Goal: Task Accomplishment & Management: Use online tool/utility

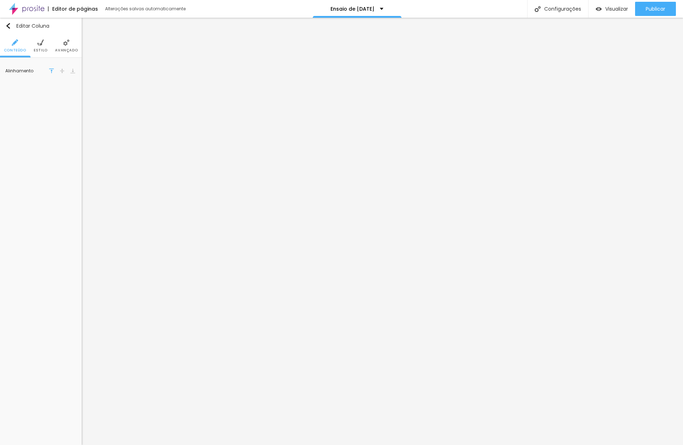
click at [45, 51] on span "Estilo" at bounding box center [41, 51] width 14 height 4
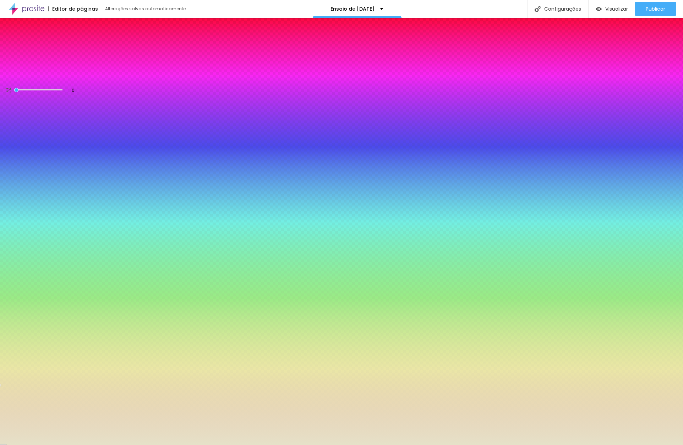
click at [69, 77] on input "#E6E1C8" at bounding box center [47, 80] width 85 height 7
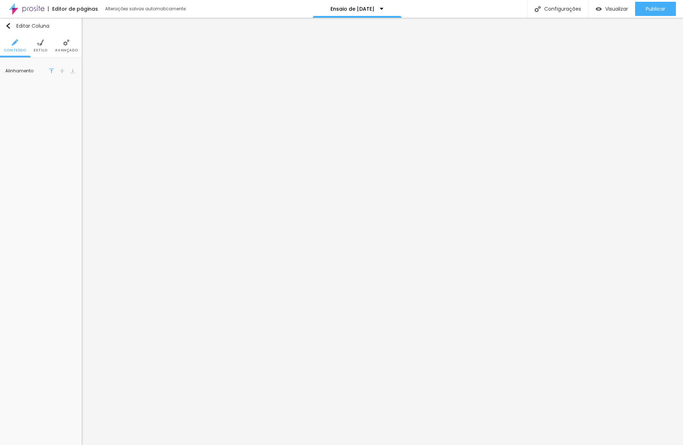
click at [43, 50] on span "Estilo" at bounding box center [41, 51] width 14 height 4
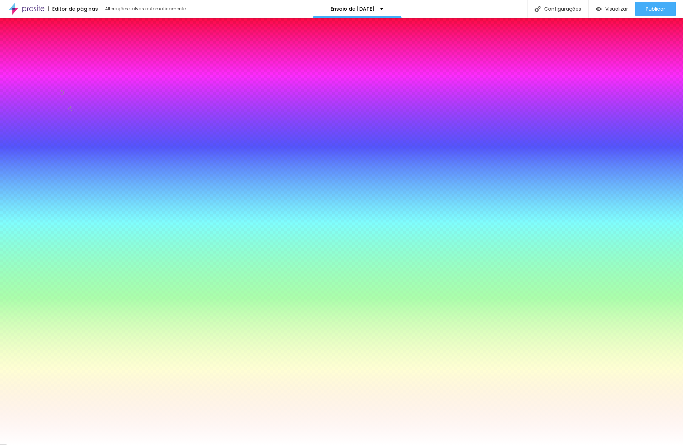
click at [68, 77] on input "#FFFFFF" at bounding box center [47, 80] width 85 height 7
paste input "E6E1C8"
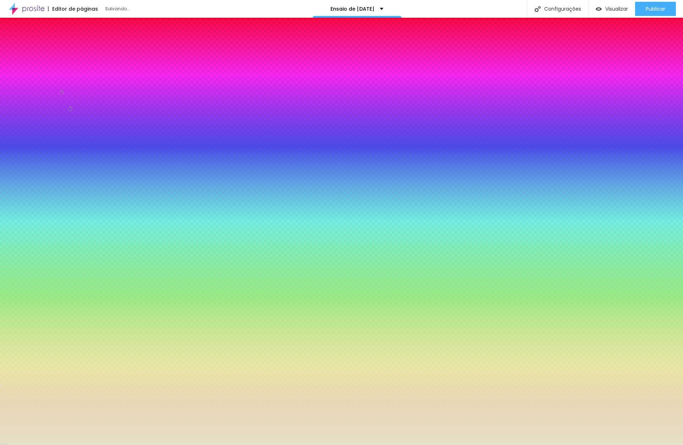
type input "#E6E1C8"
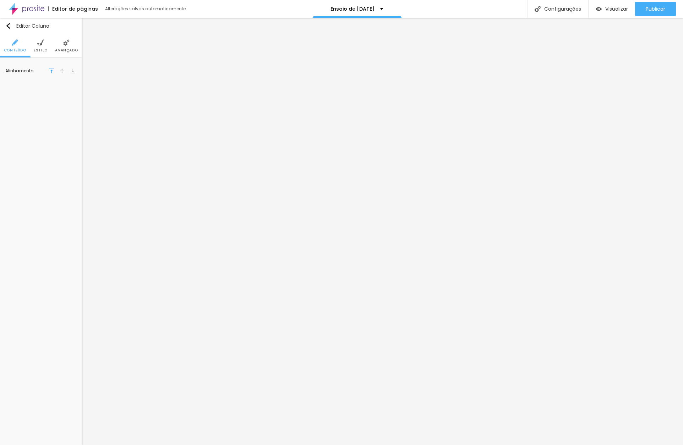
click at [42, 47] on li "Estilo" at bounding box center [41, 45] width 14 height 23
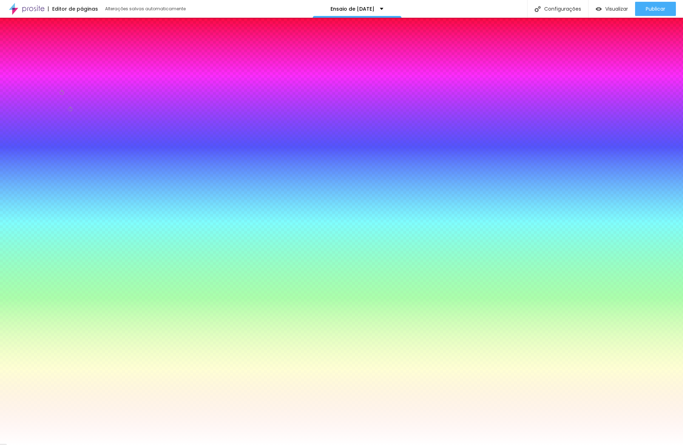
click at [66, 77] on input "#FFFFFF" at bounding box center [47, 80] width 85 height 7
paste input "E6E1C8"
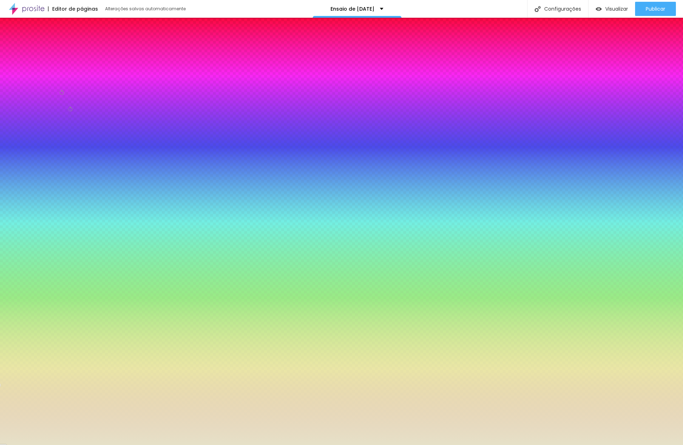
type input "#E6E1C8"
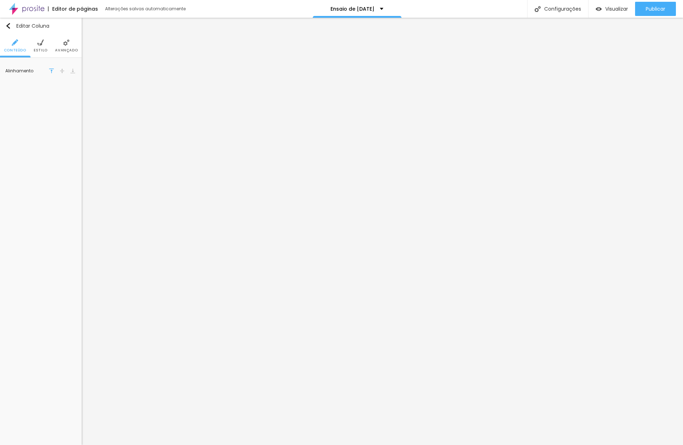
click at [41, 49] on span "Estilo" at bounding box center [41, 51] width 14 height 4
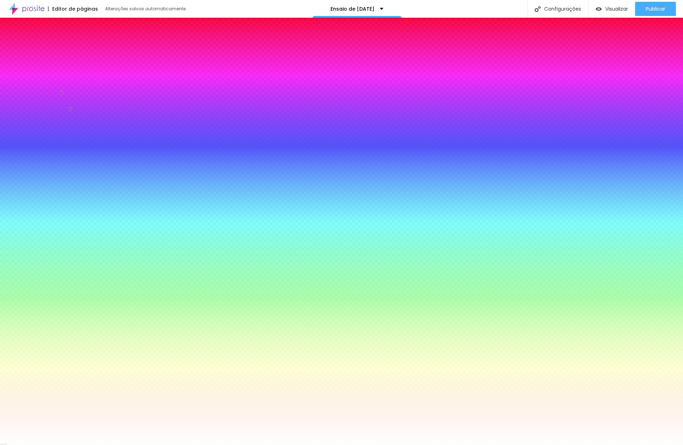
click at [62, 77] on input "#FFFFFF" at bounding box center [47, 80] width 85 height 7
paste input "E6E1C8"
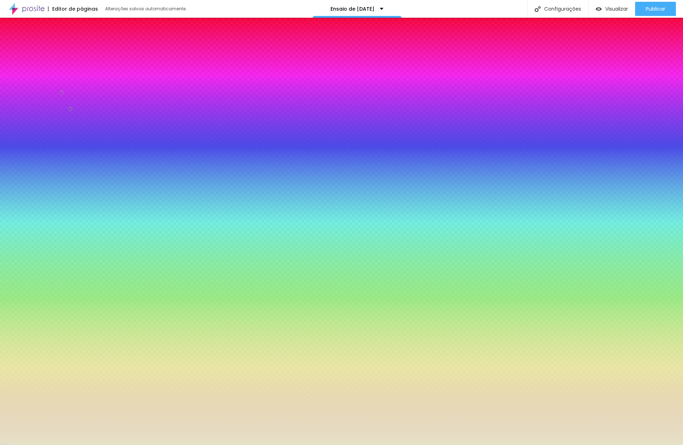
type input "#E6E1C8"
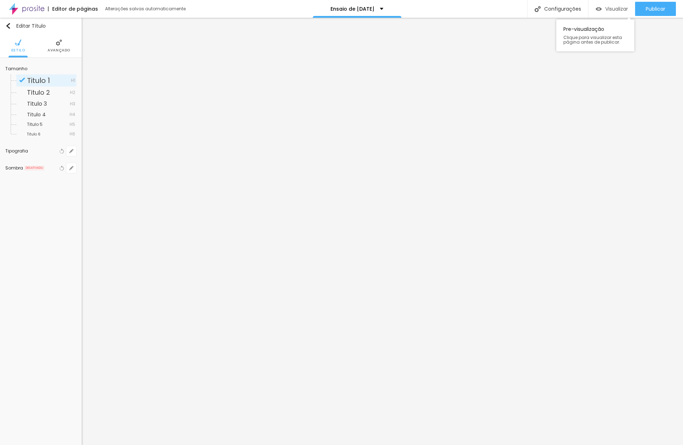
click at [465, 7] on div "Visualizar" at bounding box center [611, 9] width 32 height 6
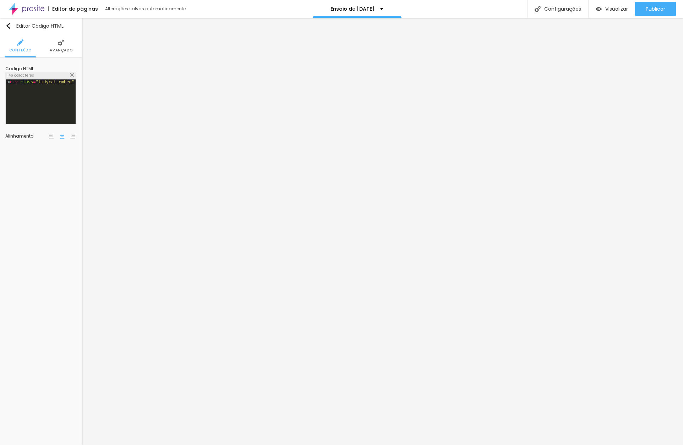
click at [72, 75] on img at bounding box center [72, 75] width 4 height 4
click at [465, 445] on div at bounding box center [341, 453] width 683 height 6
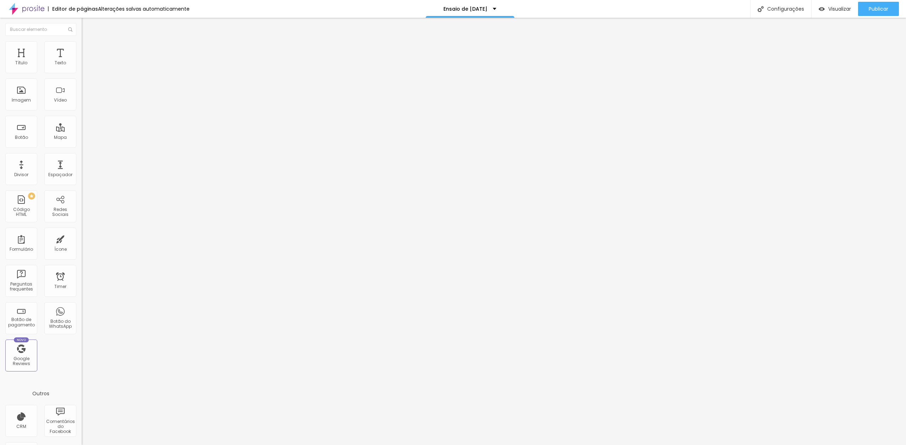
click at [88, 55] on span "Avançado" at bounding box center [99, 52] width 23 height 6
click at [88, 48] on span "Conteúdo" at bounding box center [99, 45] width 22 height 6
type input "N"
type input "Ensaio Natal 2025"
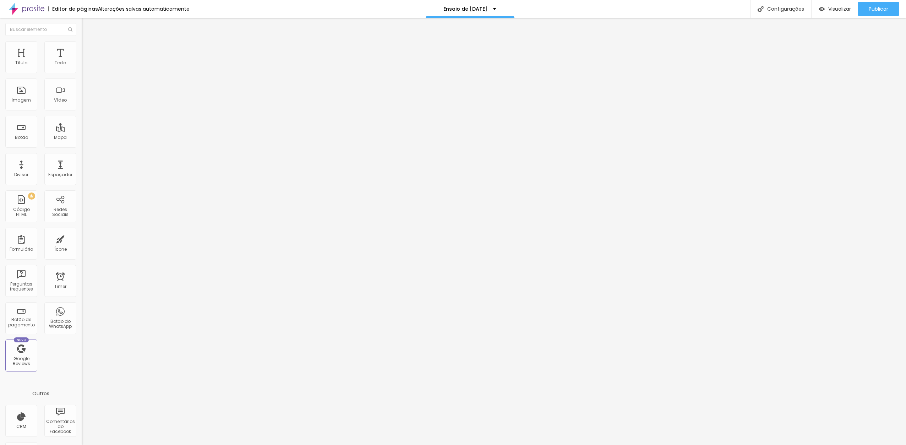
type input "R$ 600,00"
type textarea "Ensaio de [DATE]"
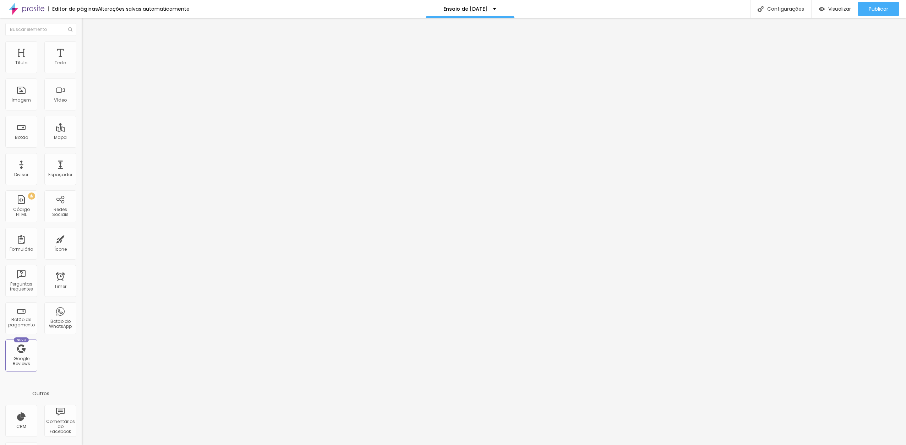
click at [88, 54] on span "Avançado" at bounding box center [99, 52] width 23 height 6
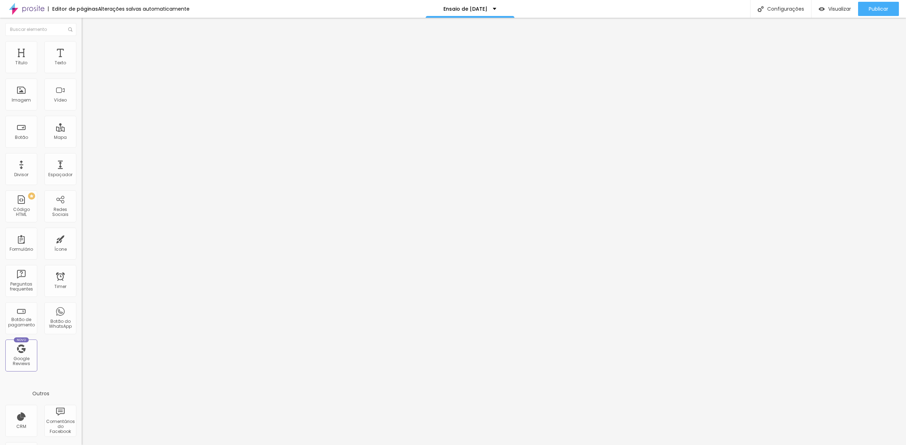
click at [88, 48] on span "Conteúdo" at bounding box center [99, 45] width 22 height 6
click at [82, 75] on img at bounding box center [84, 72] width 4 height 4
click at [549, 444] on div at bounding box center [453, 452] width 906 height 6
click at [833, 6] on span "Visualizar" at bounding box center [839, 9] width 23 height 6
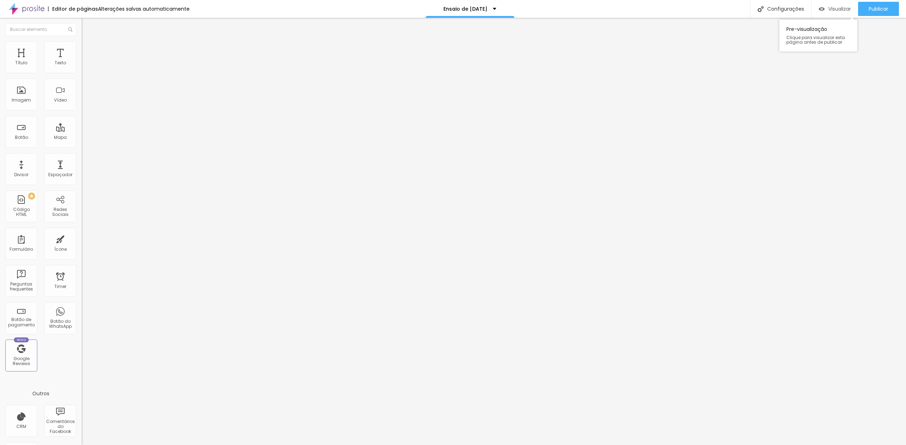
click at [841, 6] on span "Visualizar" at bounding box center [839, 9] width 23 height 6
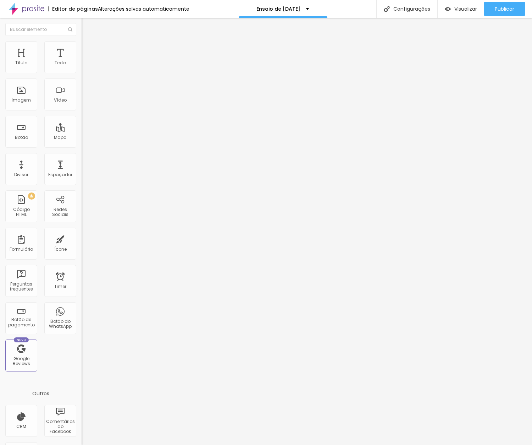
click at [82, 213] on div "Editar Coluna Conteúdo Estilo Avançado Alinhamento" at bounding box center [123, 231] width 82 height 427
click at [84, 66] on icon "button" at bounding box center [86, 64] width 4 height 4
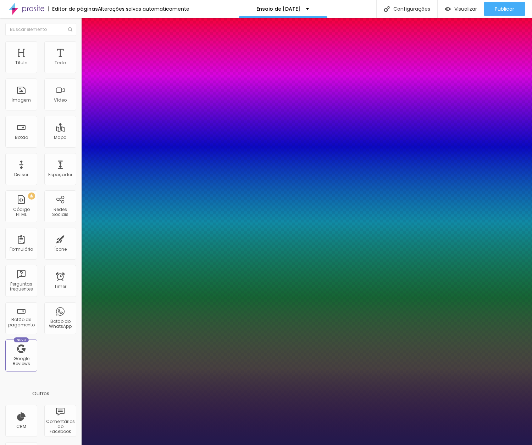
type input "1"
click at [477, 444] on div at bounding box center [266, 445] width 532 height 0
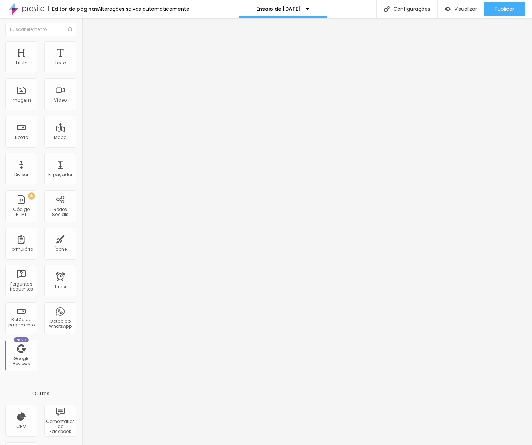
click at [82, 68] on button "button" at bounding box center [87, 64] width 10 height 7
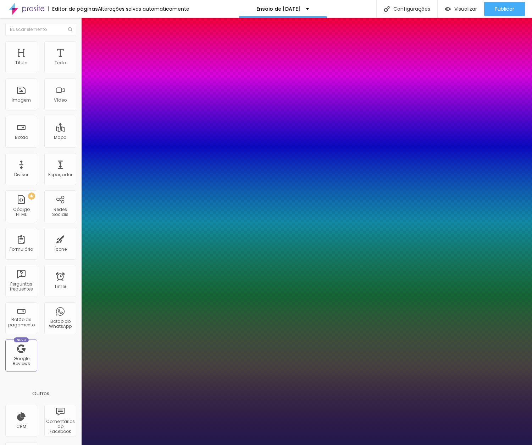
type input "1"
type input "8"
type input "3"
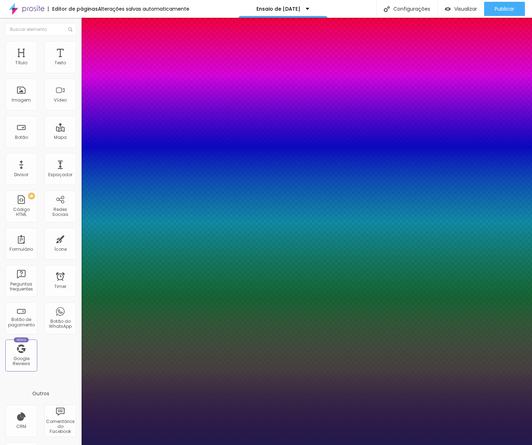
type input "1"
type input "35"
type input "1"
type input "35"
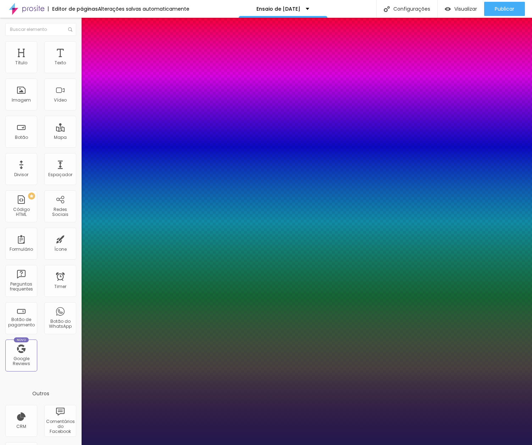
type input "1"
click at [279, 444] on div at bounding box center [266, 445] width 532 height 0
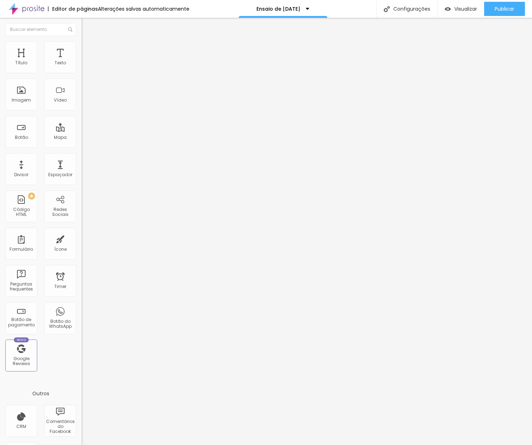
click at [82, 68] on button "button" at bounding box center [87, 64] width 10 height 7
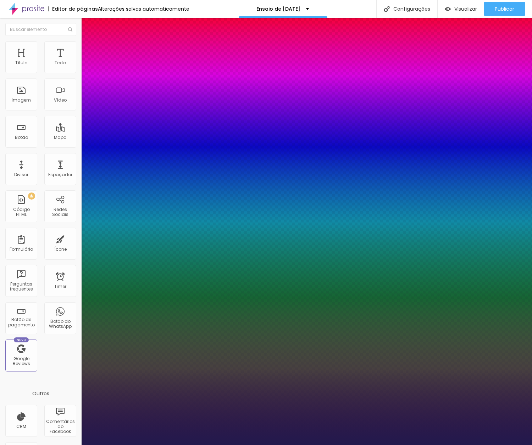
type input "1"
type input "8"
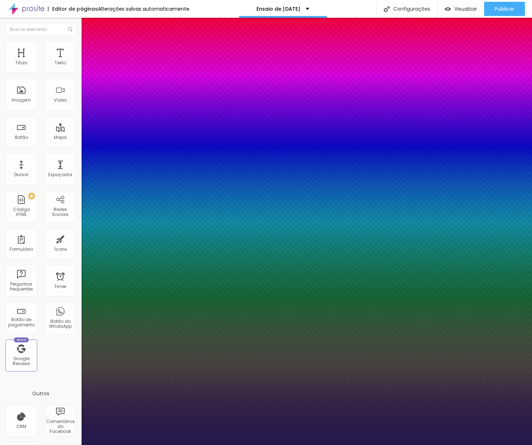
type input "3"
type input "1"
type input "35"
type input "1"
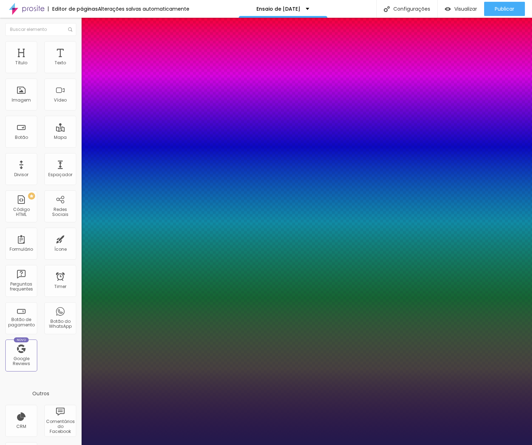
type input "35"
click at [226, 444] on div at bounding box center [266, 445] width 532 height 0
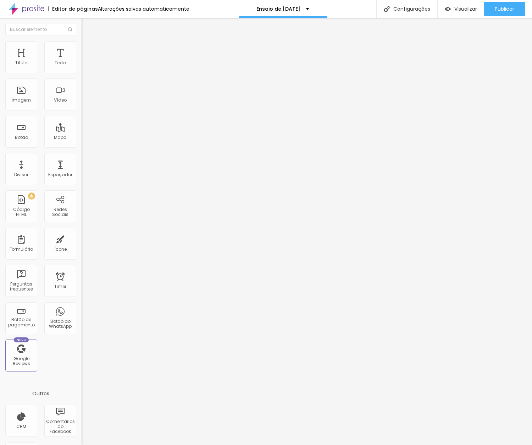
click at [82, 169] on div "Editar Texto Estilo Avançado Tipografia Voltar ao padrão Sombra DESATIVADO Volt…" at bounding box center [123, 231] width 82 height 427
click at [85, 65] on icon "button" at bounding box center [86, 63] width 3 height 3
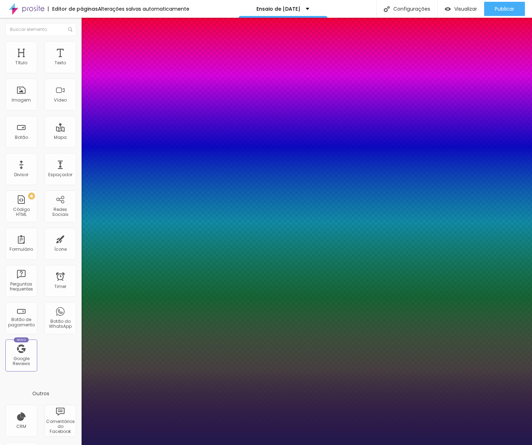
type input "1"
type input "8"
type input "2"
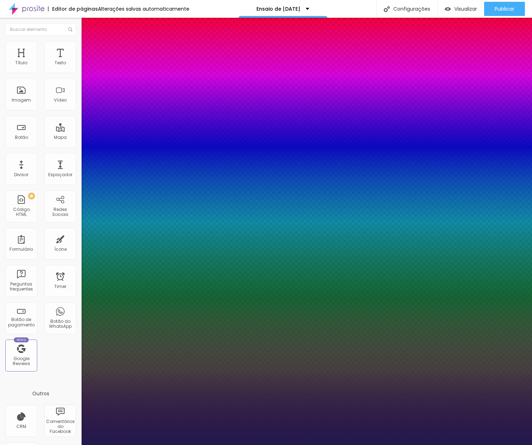
type input "1"
type input "25"
type input "1"
type input "25"
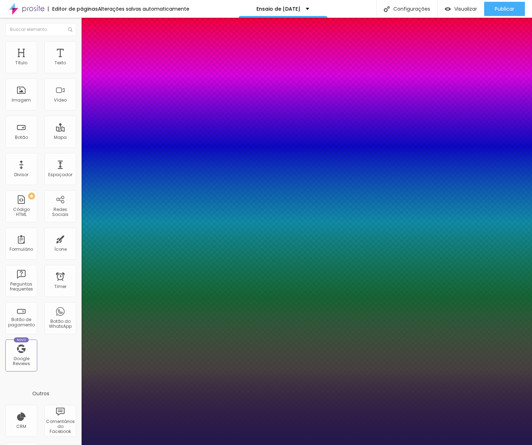
click at [240, 444] on div at bounding box center [266, 445] width 532 height 0
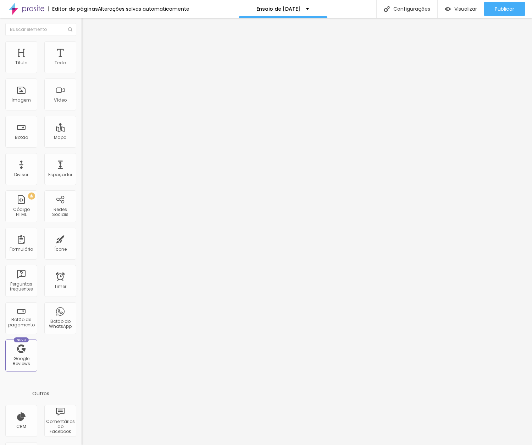
click at [82, 48] on img at bounding box center [85, 51] width 6 height 6
click at [88, 49] on span "Estilo" at bounding box center [93, 46] width 11 height 6
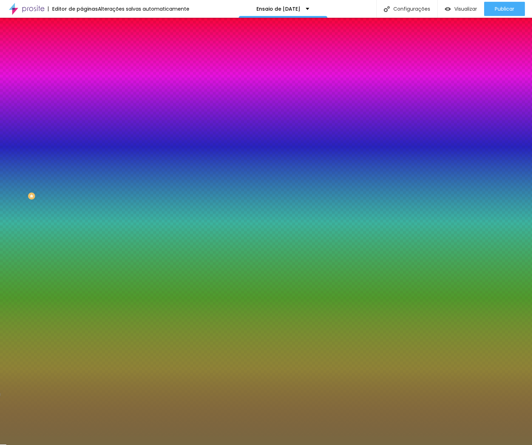
click at [82, 104] on input "#786842" at bounding box center [124, 100] width 85 height 7
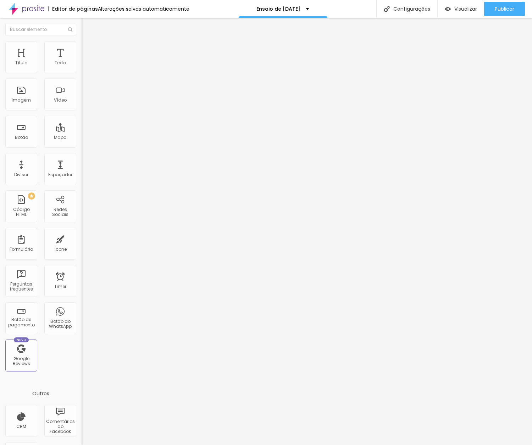
click at [82, 47] on li "Estilo" at bounding box center [123, 44] width 82 height 7
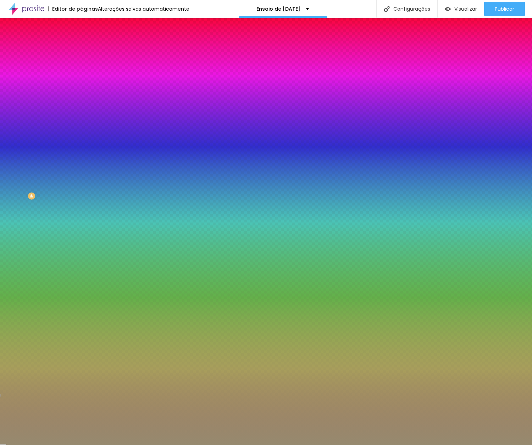
click at [82, 104] on input "#968A6F" at bounding box center [124, 100] width 85 height 7
paste input "786842"
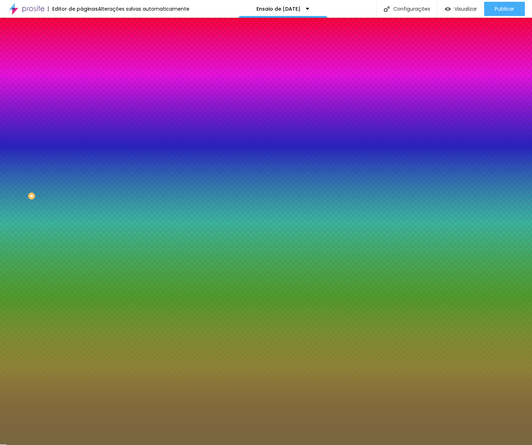
type input "#786842"
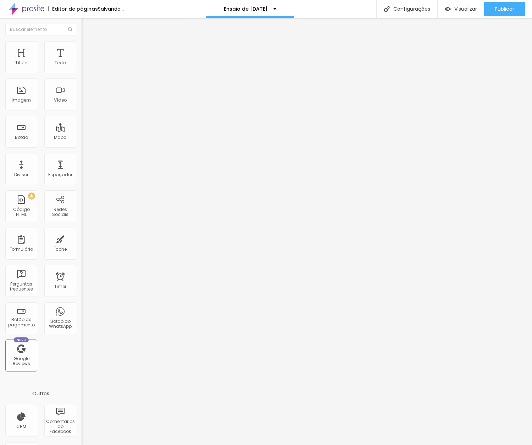
click at [82, 47] on li "Estilo" at bounding box center [123, 44] width 82 height 7
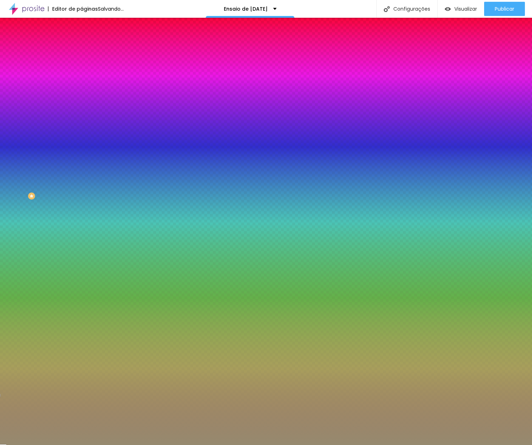
click at [82, 104] on input "#968A6F" at bounding box center [124, 100] width 85 height 7
paste input "786842"
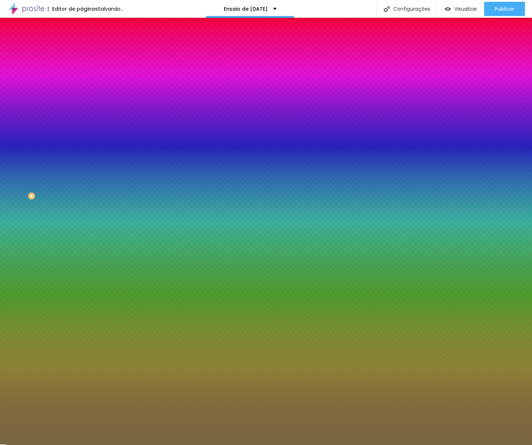
type input "#786842"
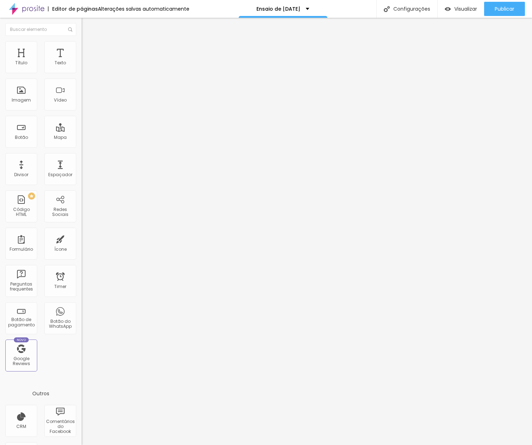
click at [84, 66] on icon "button" at bounding box center [86, 64] width 4 height 4
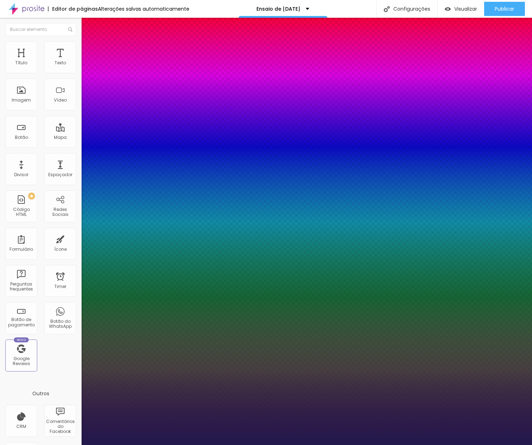
click at [260, 444] on div at bounding box center [266, 445] width 532 height 0
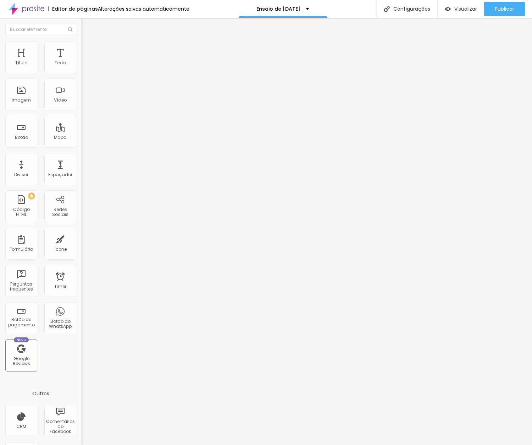
click at [82, 68] on button "button" at bounding box center [87, 64] width 10 height 7
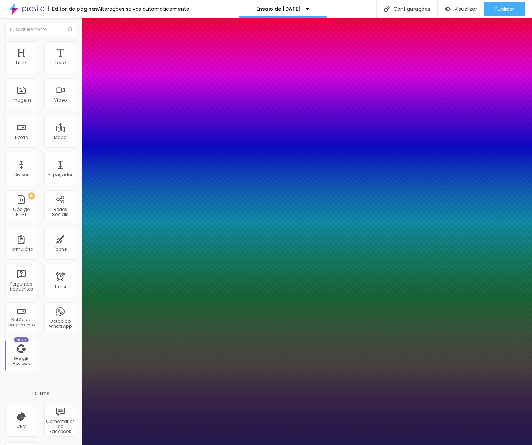
click at [70, 444] on div at bounding box center [266, 445] width 532 height 0
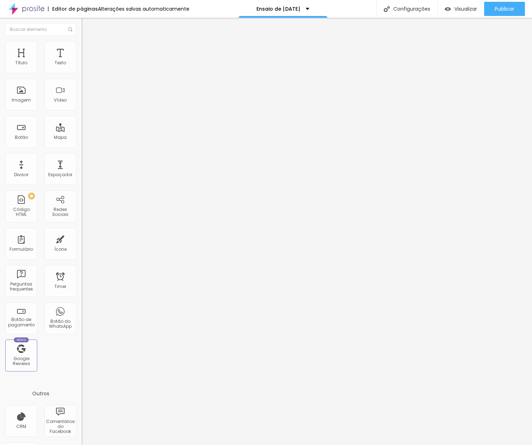
click at [82, 68] on button "button" at bounding box center [87, 64] width 10 height 7
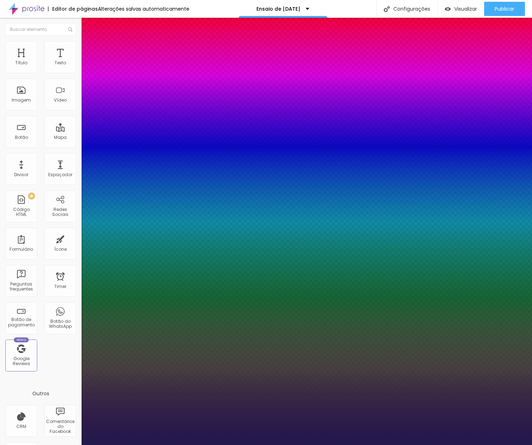
type input "1"
type input "15"
type input "1"
type input "27"
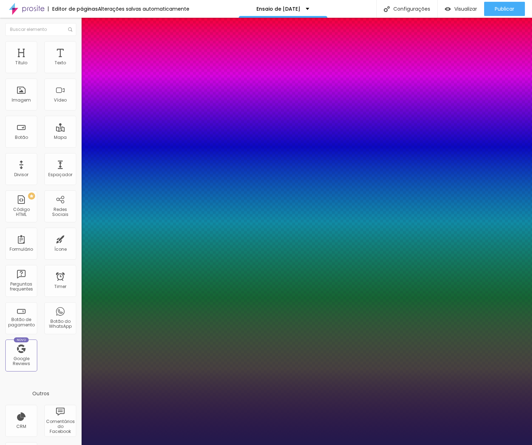
type input "27"
type input "1"
type input "28"
type input "1"
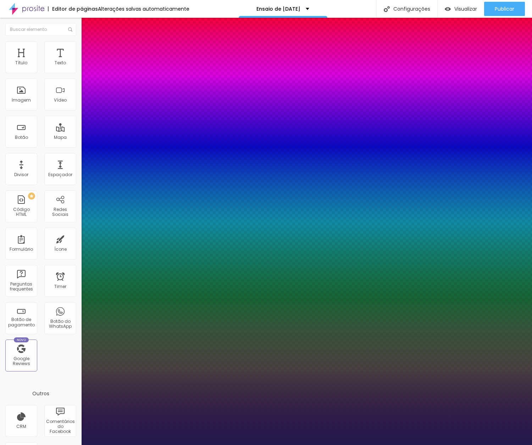
type input "29"
type input "1"
type input "33"
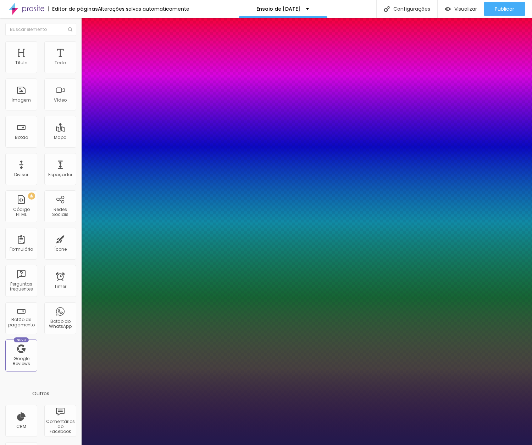
type input "1"
type input "34"
type input "1"
type input "35"
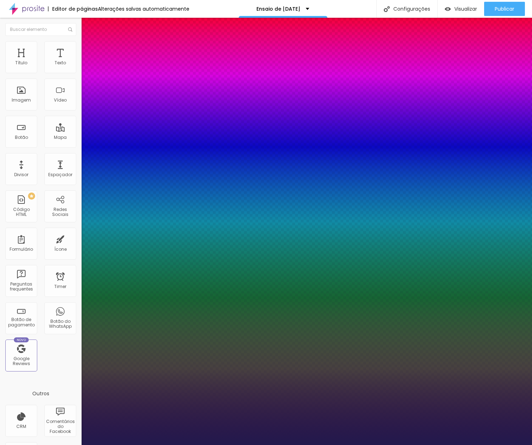
type input "35"
type input "1"
type input "34"
type input "1"
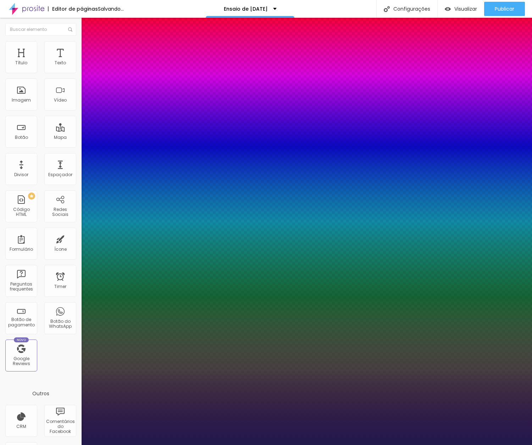
type input "33"
type input "1"
type input "32"
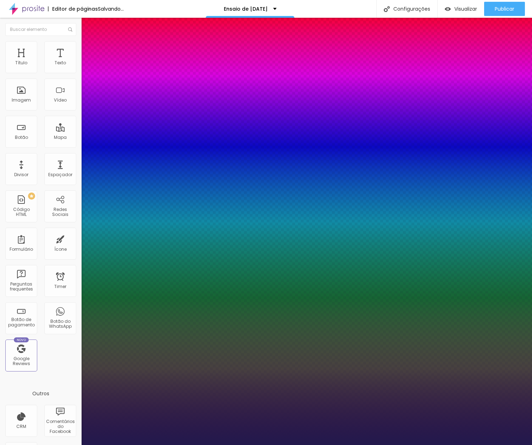
type input "1"
type input "31"
type input "1"
type input "30"
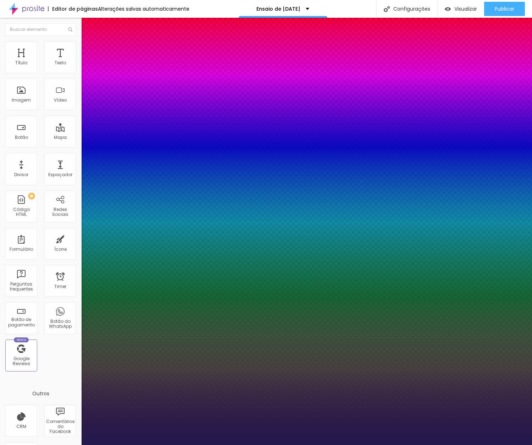
type input "30"
type input "1"
type input "29"
type input "1"
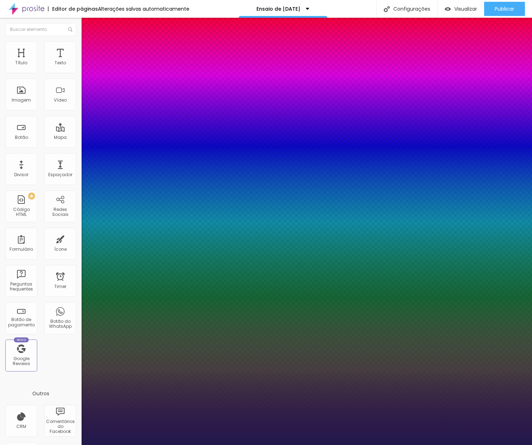
type input "28"
type input "1"
type input "27"
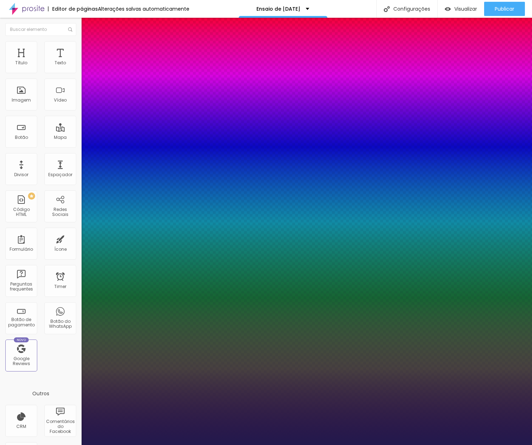
type input "1"
type input "26"
type input "1"
type input "25"
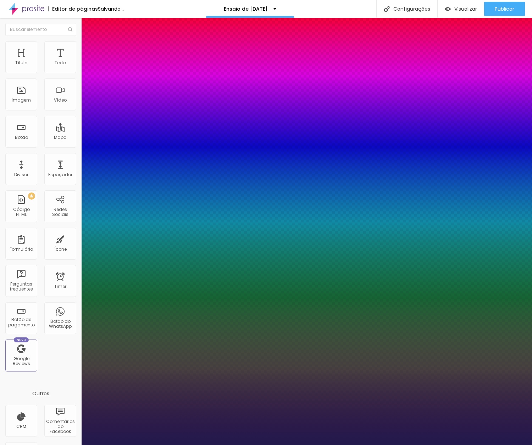
type input "25"
type input "1"
type input "24"
type input "1"
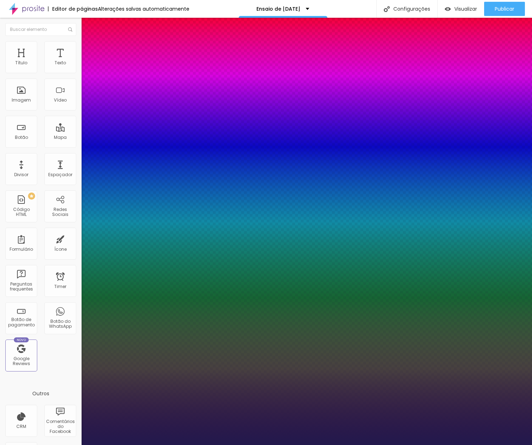
type input "23"
type input "1"
type input "22"
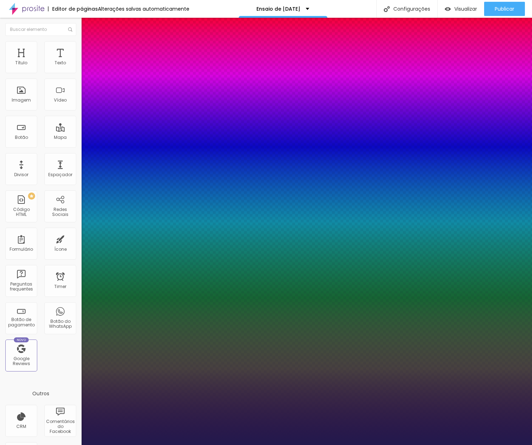
type input "1"
type input "23"
type input "1"
type input "24"
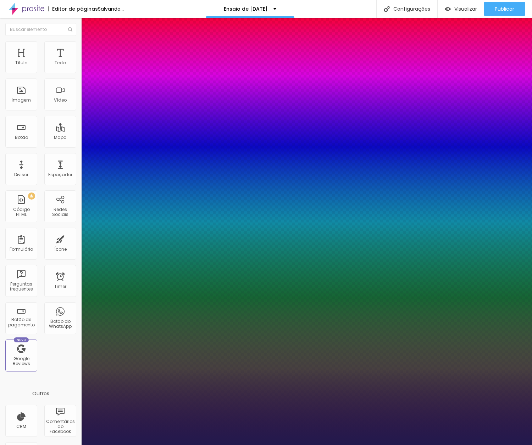
type input "24"
type input "1"
type input "23"
type input "1"
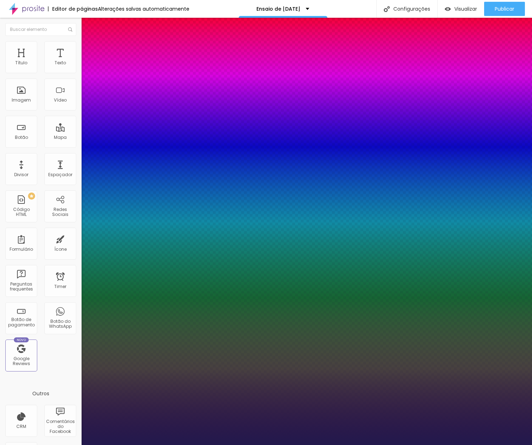
type input "22"
type input "1"
type input "21"
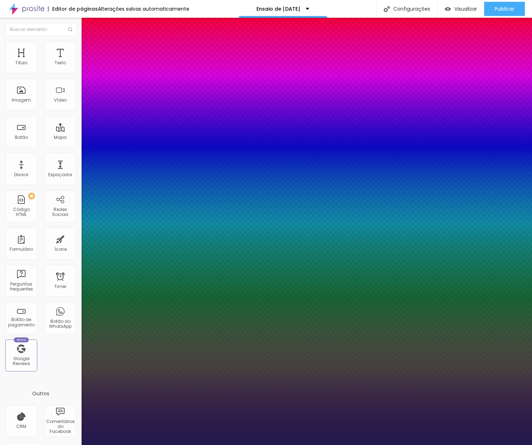
type input "1"
type input "20"
type input "1"
type input "20"
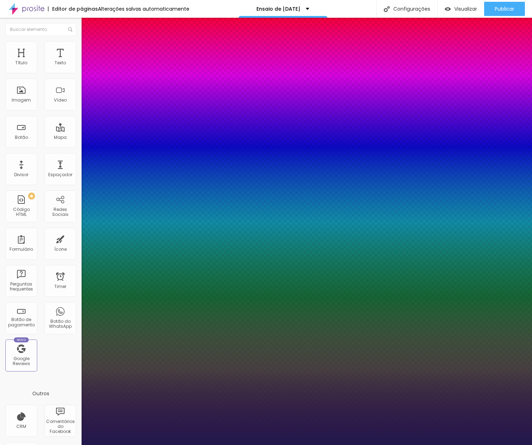
type input "1"
click at [202, 444] on div at bounding box center [266, 445] width 532 height 0
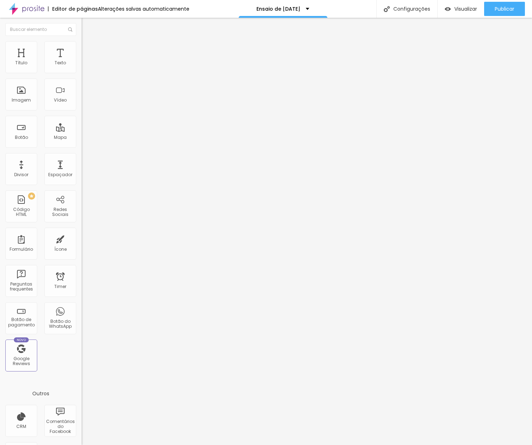
click at [84, 66] on icon "button" at bounding box center [86, 64] width 4 height 4
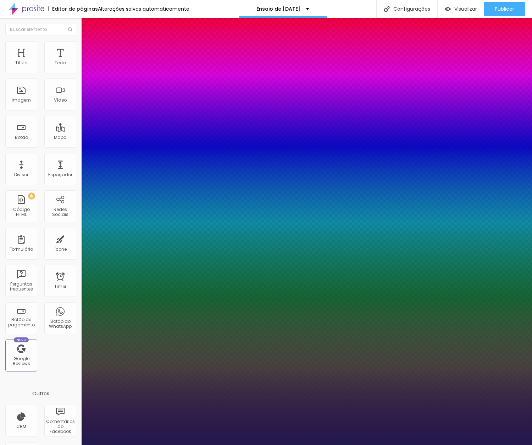
type input "1"
type input "8"
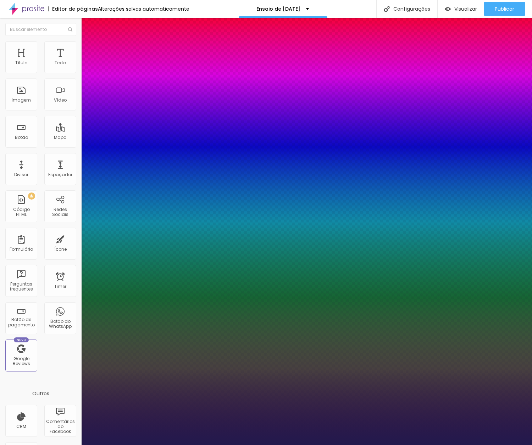
type input "2"
type input "1"
type input "20"
type input "1"
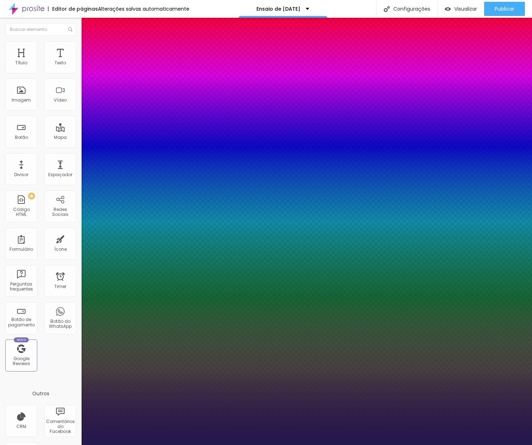
type input "20"
click at [359, 444] on div at bounding box center [266, 445] width 532 height 0
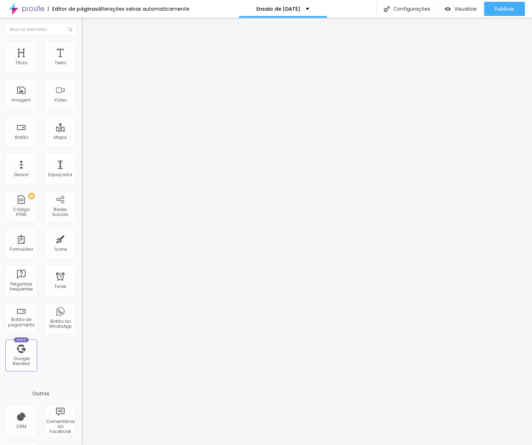
click at [85, 65] on icon "button" at bounding box center [86, 63] width 3 height 3
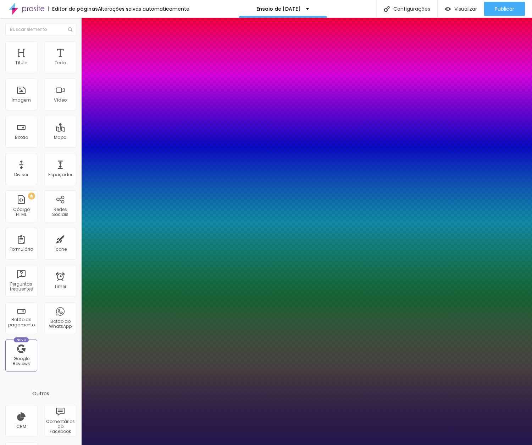
type input "1"
type input "8"
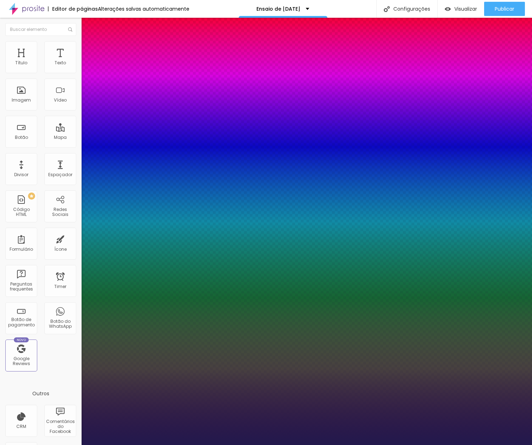
type input "2"
type input "1"
type input "20"
type input "1"
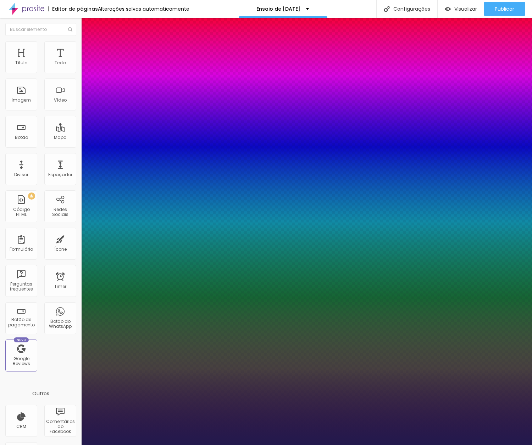
type input "20"
click at [470, 444] on div at bounding box center [266, 445] width 532 height 0
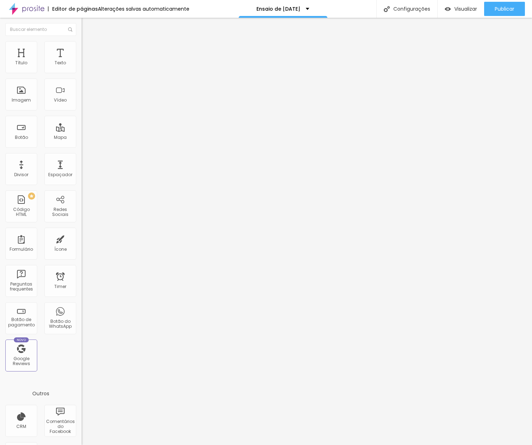
click at [84, 66] on icon "button" at bounding box center [86, 64] width 4 height 4
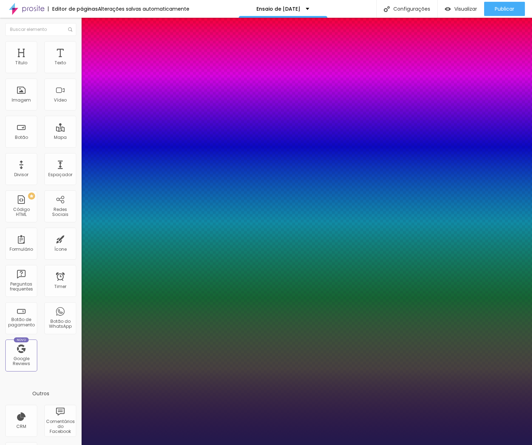
type input "1"
type input "8"
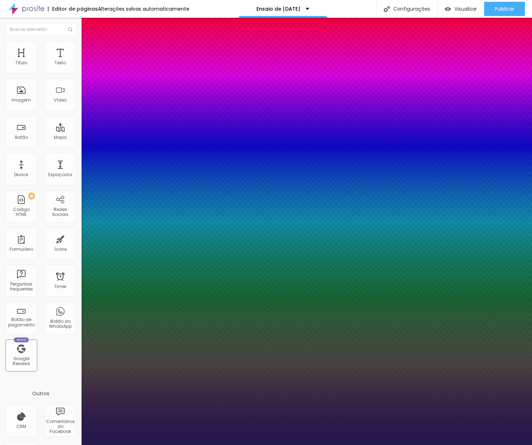
type input "2"
type input "1"
type input "20"
type input "1"
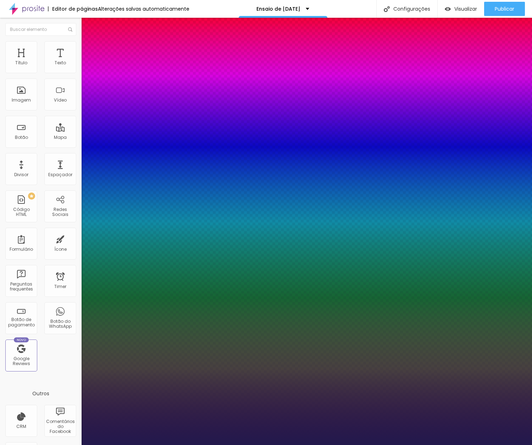
type input "20"
click at [277, 444] on div at bounding box center [266, 445] width 532 height 0
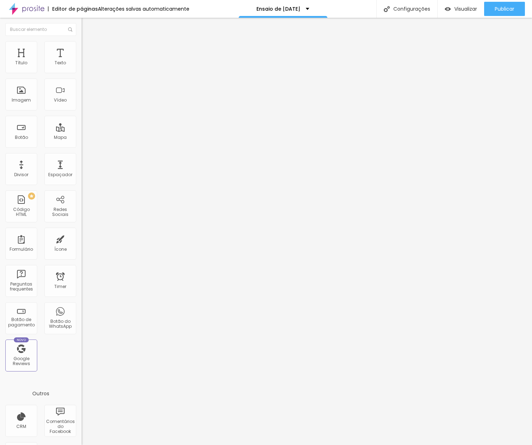
click at [82, 274] on div "Editar Texto Estilo Avançado Tipografia Voltar ao padrão Sombra DESATIVADO Volt…" at bounding box center [123, 231] width 82 height 427
click at [85, 65] on icon "button" at bounding box center [86, 63] width 3 height 3
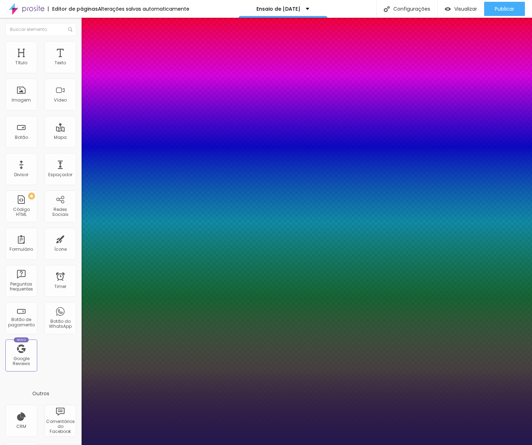
type input "1"
drag, startPoint x: 94, startPoint y: 115, endPoint x: 90, endPoint y: 116, distance: 3.7
type input "15"
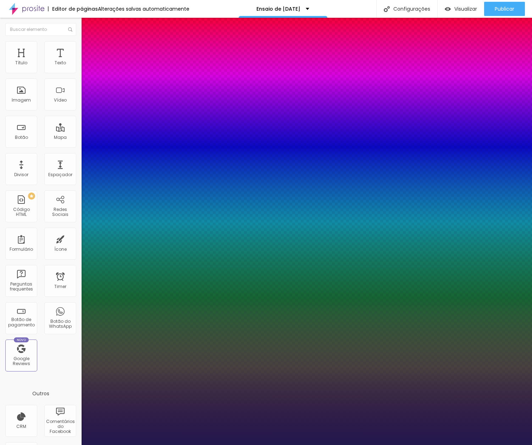
type input "1"
type input "11"
type input "1"
type input "8"
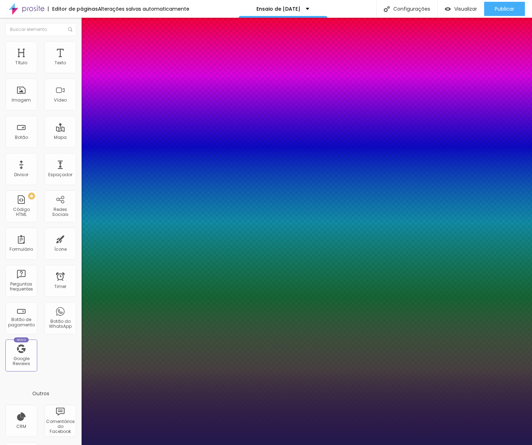
type input "8"
type input "1"
type input "9"
type input "1"
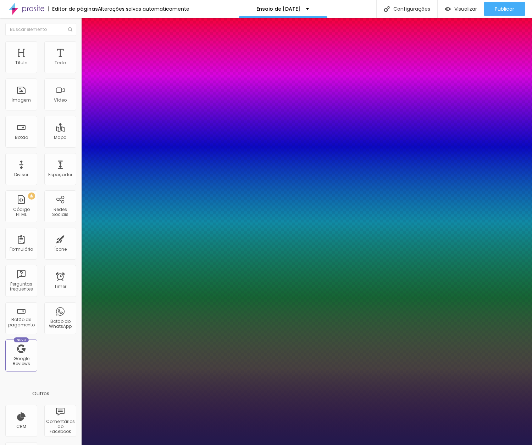
type input "10"
type input "1"
type input "11"
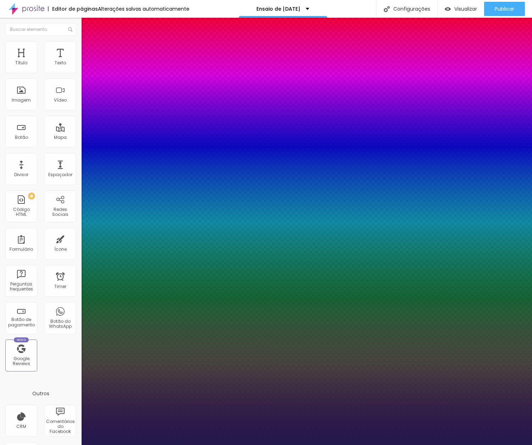
type input "1"
type input "12"
type input "1"
type input "13"
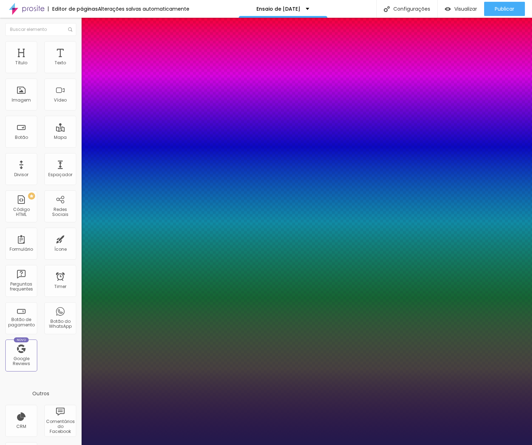
type input "13"
type input "1"
type input "14"
type input "1"
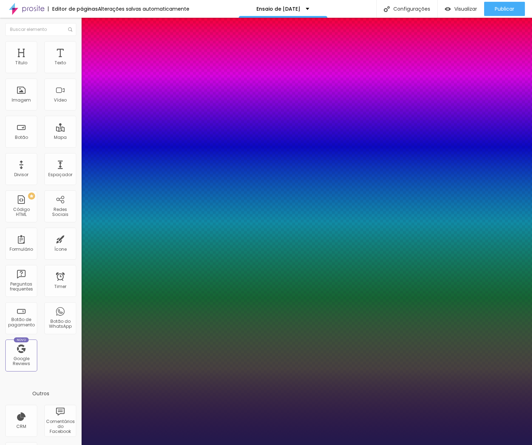
type input "13"
type input "1"
type input "12"
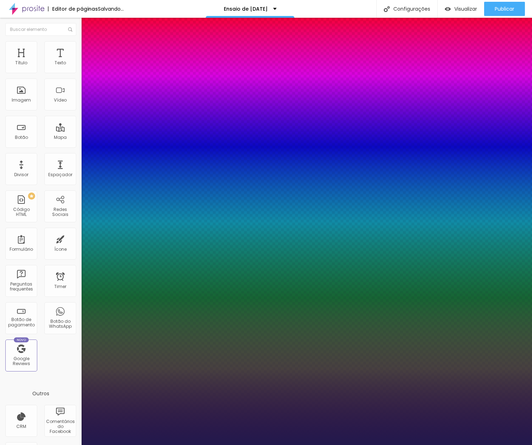
type input "1"
type input "12"
click at [38, 444] on div at bounding box center [266, 445] width 532 height 0
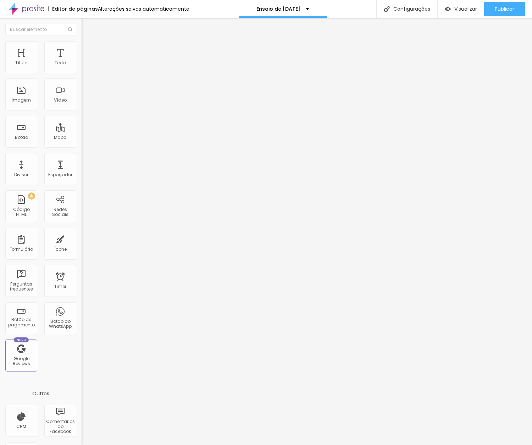
click at [84, 66] on icon "button" at bounding box center [86, 64] width 4 height 4
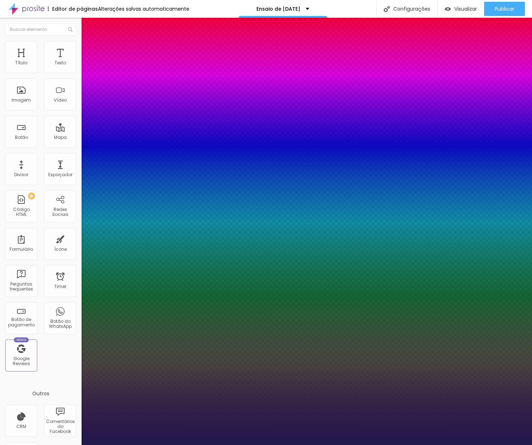
type input "1"
type input "14"
type input "1"
type input "16"
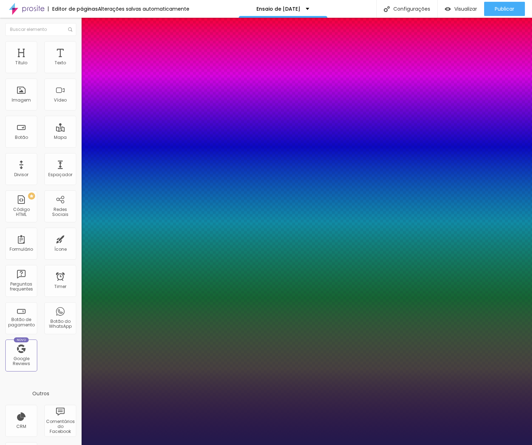
type input "16"
type input "1"
type input "22"
type input "1"
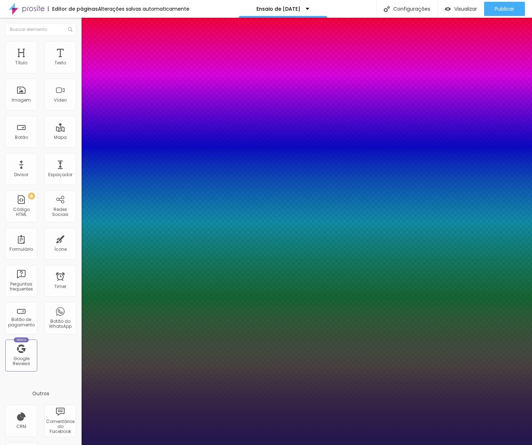
type input "23"
type input "1"
type input "24"
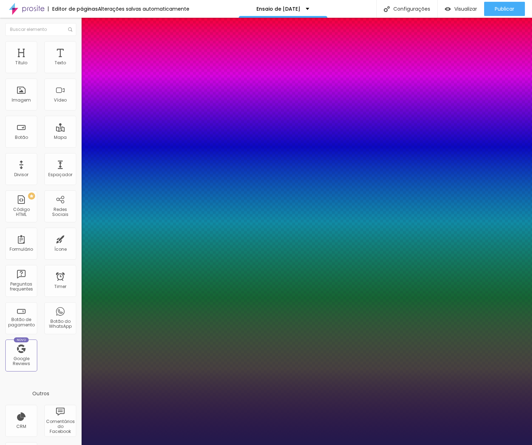
type input "1"
type input "25"
type input "1"
type input "26"
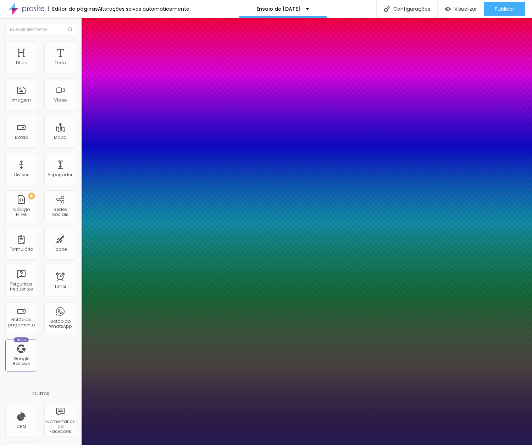
type input "26"
type input "1"
type input "27"
type input "1"
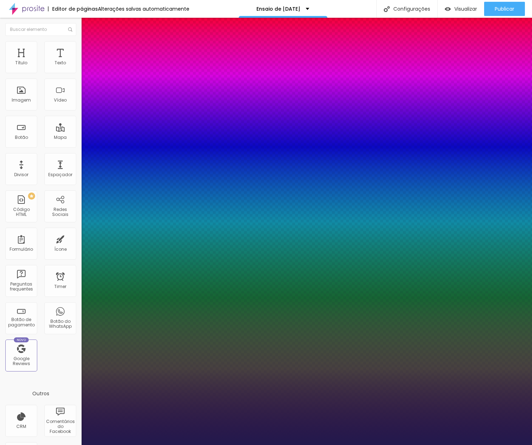
type input "28"
type input "1"
type input "29"
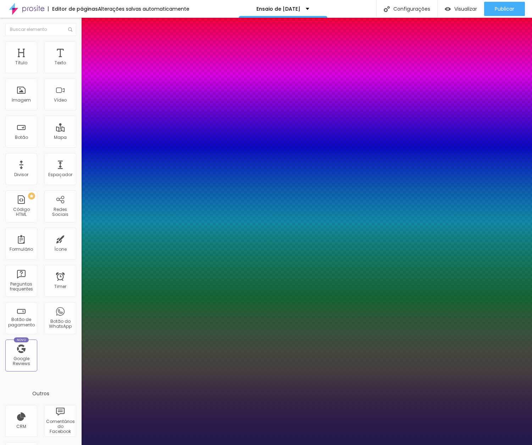
type input "1"
type input "28"
drag, startPoint x: 95, startPoint y: 117, endPoint x: 101, endPoint y: 118, distance: 6.1
click at [89, 444] on div at bounding box center [266, 445] width 532 height 0
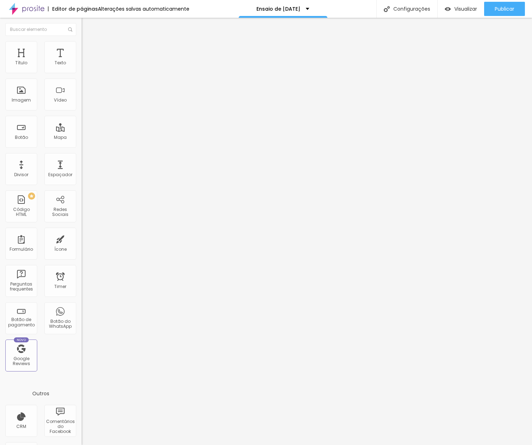
click at [82, 268] on div "Editar Texto Estilo Avançado Tipografia Voltar ao padrão Sombra DESATIVADO Volt…" at bounding box center [123, 231] width 82 height 427
click at [82, 67] on button "button" at bounding box center [87, 64] width 10 height 7
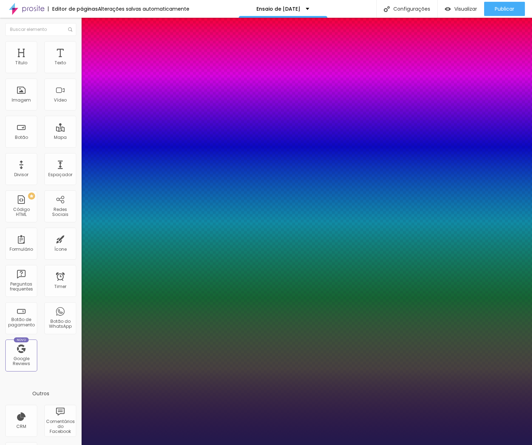
click at [147, 444] on div at bounding box center [266, 445] width 532 height 0
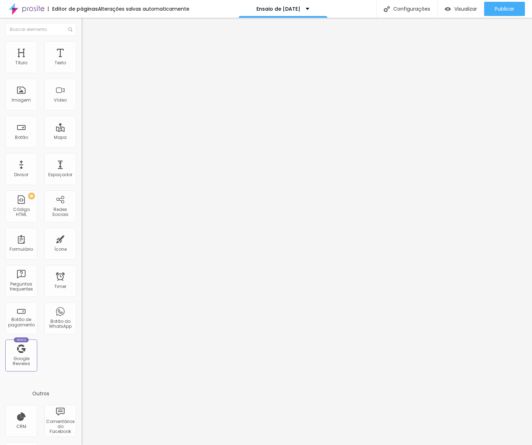
click at [84, 66] on icon "button" at bounding box center [86, 64] width 4 height 4
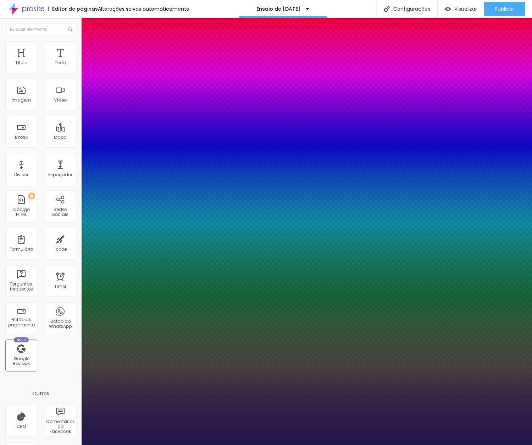
click at [249, 444] on div at bounding box center [266, 445] width 532 height 0
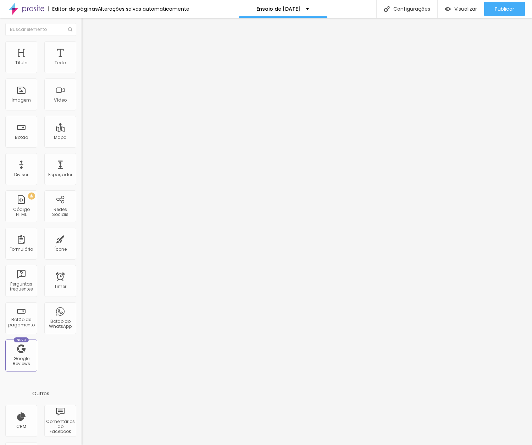
click at [82, 68] on div "Voltar ao padrão" at bounding box center [123, 61] width 82 height 16
click at [84, 66] on icon "button" at bounding box center [86, 64] width 4 height 4
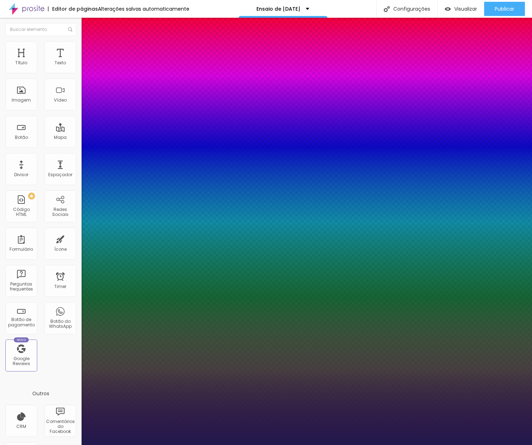
click at [340, 444] on div at bounding box center [266, 445] width 532 height 0
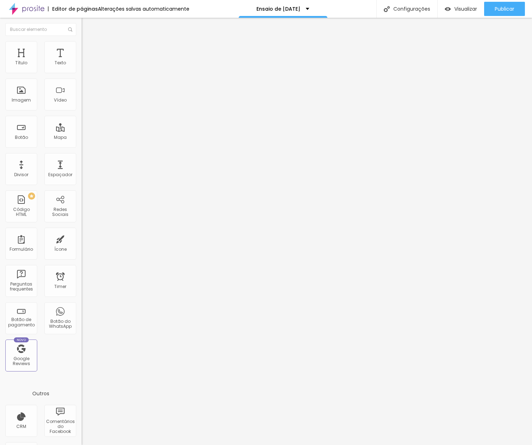
click at [82, 68] on button "button" at bounding box center [87, 64] width 10 height 7
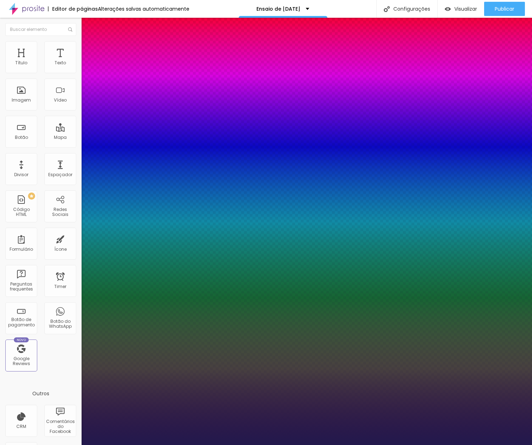
click at [462, 444] on div at bounding box center [266, 445] width 532 height 0
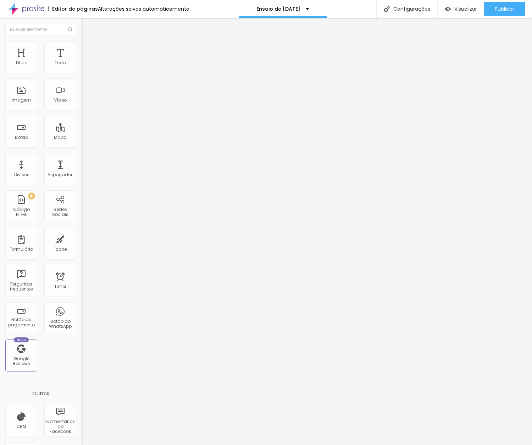
click at [84, 66] on icon "button" at bounding box center [86, 64] width 4 height 4
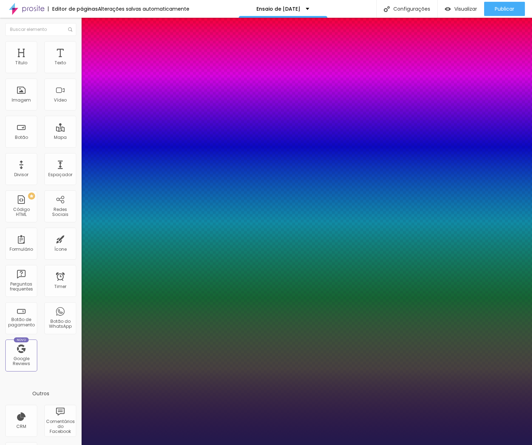
click at [251, 444] on div at bounding box center [266, 445] width 532 height 0
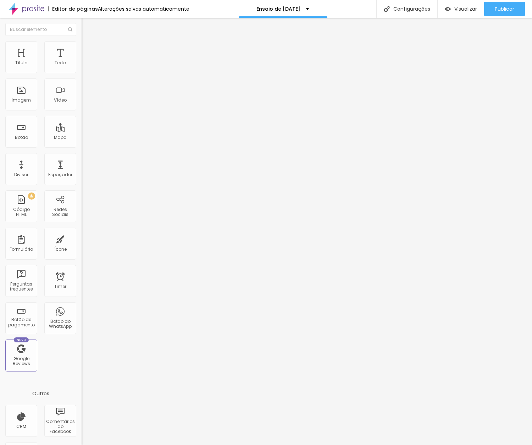
click at [82, 45] on img at bounding box center [85, 44] width 6 height 6
drag, startPoint x: 19, startPoint y: 72, endPoint x: 6, endPoint y: 69, distance: 13.1
click at [82, 69] on div "0 Espaço de cima" at bounding box center [123, 98] width 82 height 100
drag, startPoint x: 20, startPoint y: 87, endPoint x: 4, endPoint y: 84, distance: 15.6
click at [82, 149] on div "0 Espaço de baixo" at bounding box center [123, 199] width 82 height 100
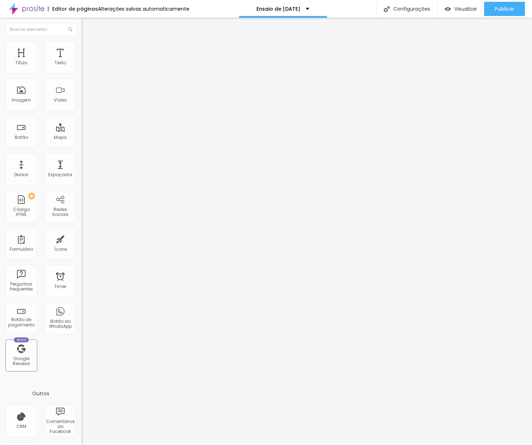
click at [82, 42] on img at bounding box center [85, 44] width 6 height 6
drag, startPoint x: 20, startPoint y: 87, endPoint x: 10, endPoint y: 86, distance: 10.1
click at [82, 149] on div "0 Espaço de baixo" at bounding box center [123, 199] width 82 height 100
drag, startPoint x: 497, startPoint y: 0, endPoint x: 55, endPoint y: 61, distance: 446.3
click at [55, 62] on div "Texto" at bounding box center [60, 62] width 11 height 5
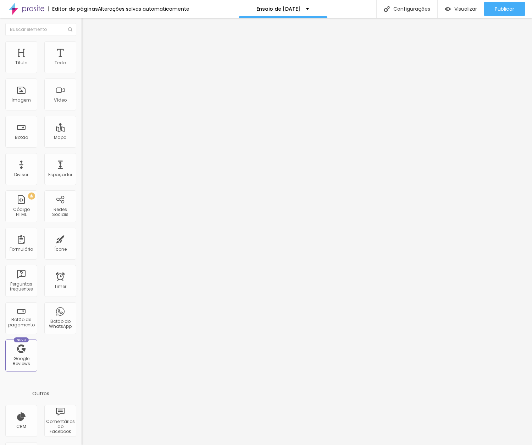
click at [82, 44] on img at bounding box center [85, 44] width 6 height 6
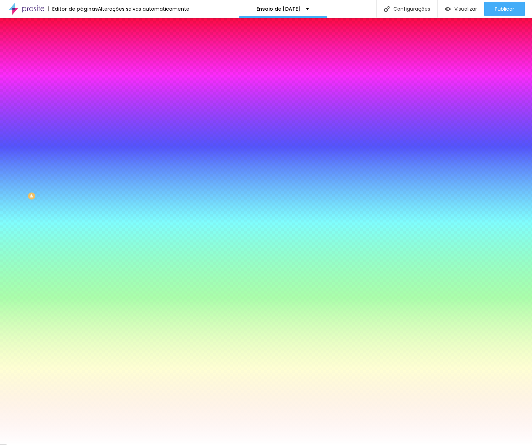
click at [88, 50] on span "Avançado" at bounding box center [99, 53] width 23 height 6
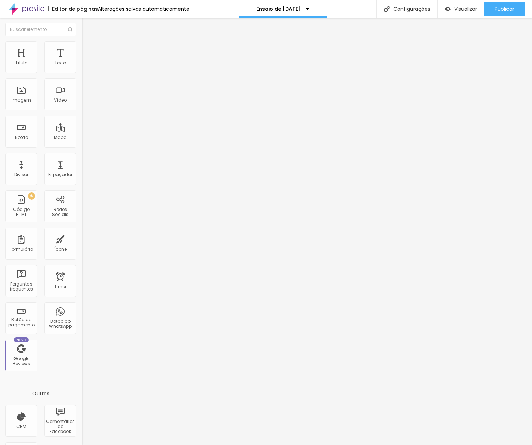
click at [82, 305] on div at bounding box center [123, 305] width 82 height 0
click at [82, 309] on div at bounding box center [123, 309] width 82 height 0
click at [82, 314] on div at bounding box center [123, 314] width 82 height 0
click at [462, 10] on span "Visualizar" at bounding box center [466, 9] width 23 height 6
click at [82, 68] on button "button" at bounding box center [87, 64] width 10 height 7
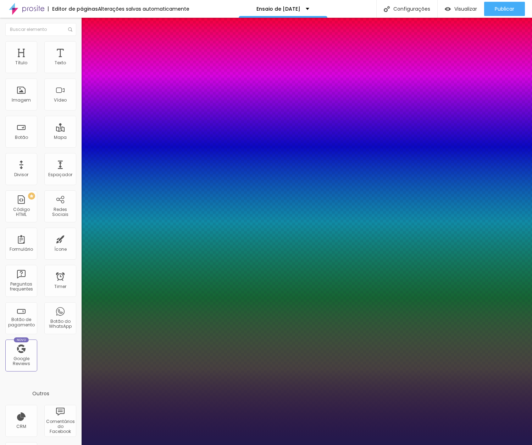
click at [377, 444] on div at bounding box center [266, 445] width 532 height 0
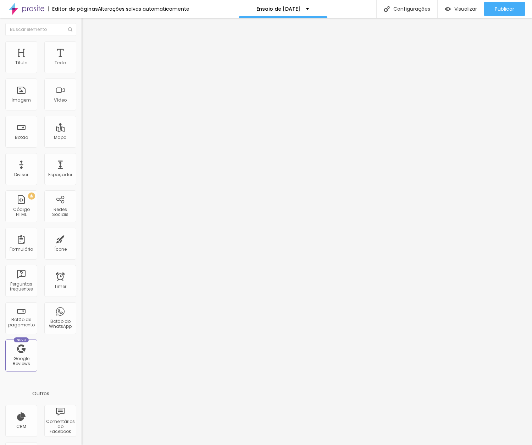
click at [82, 68] on button "button" at bounding box center [87, 64] width 10 height 7
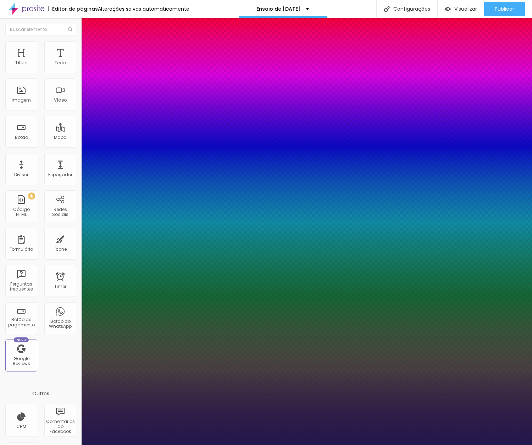
click at [367, 444] on div at bounding box center [266, 445] width 532 height 0
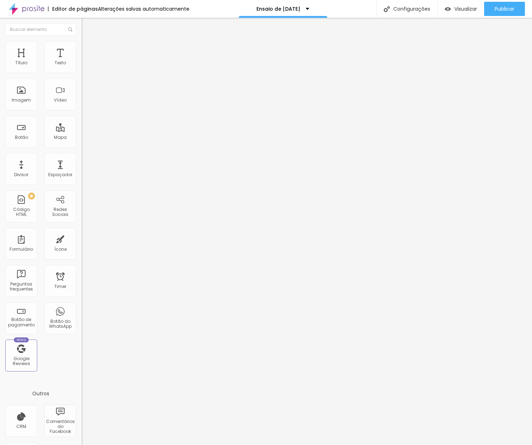
click at [85, 65] on icon "button" at bounding box center [86, 63] width 3 height 3
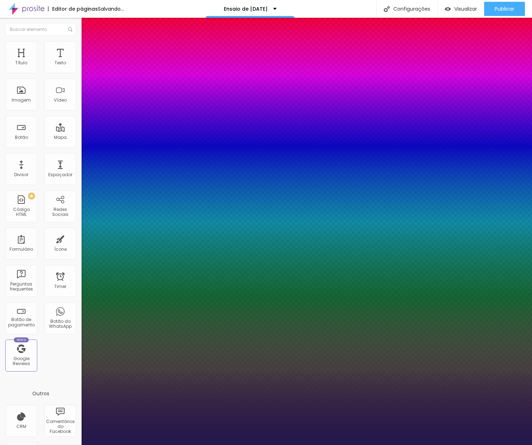
click at [259, 444] on div at bounding box center [266, 445] width 532 height 0
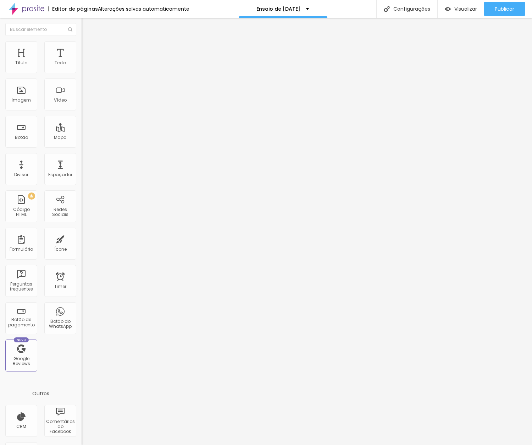
click at [82, 68] on button "button" at bounding box center [87, 64] width 10 height 7
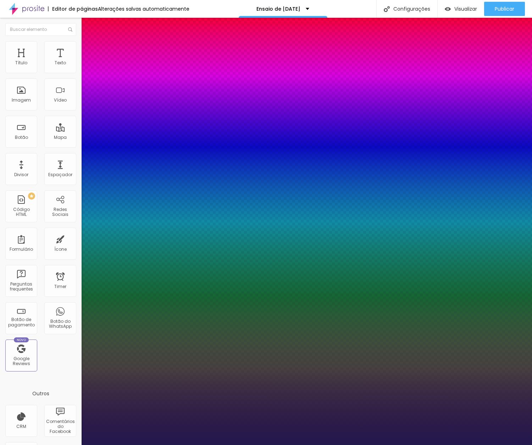
click at [295, 444] on div at bounding box center [266, 445] width 532 height 0
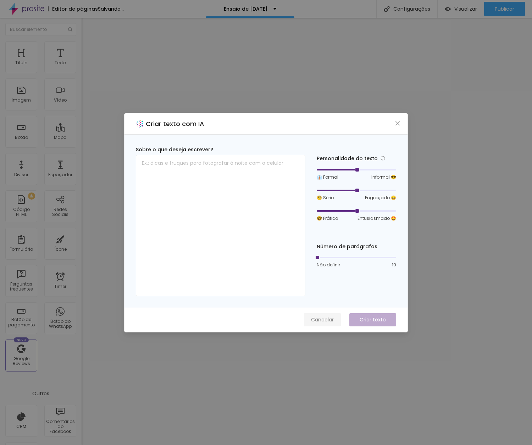
click at [326, 319] on span "Cancelar" at bounding box center [322, 319] width 23 height 7
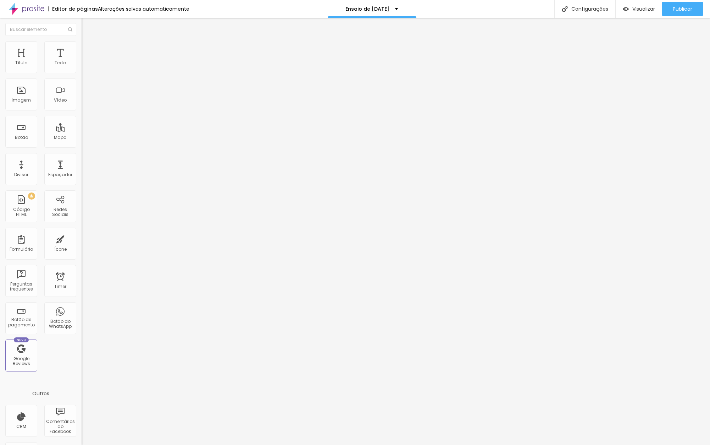
click at [82, 45] on img at bounding box center [85, 44] width 6 height 6
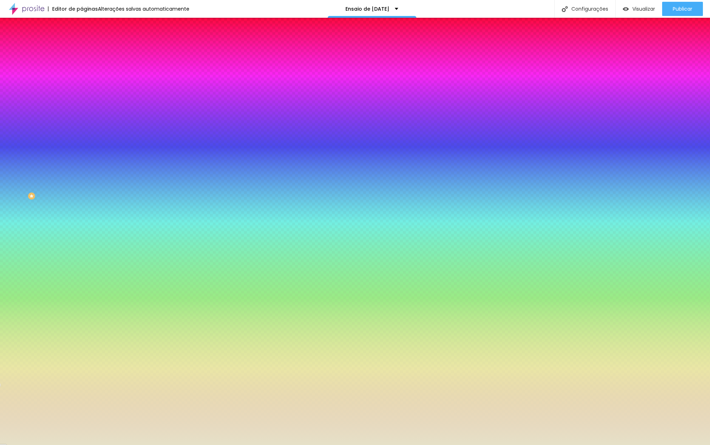
click at [84, 115] on icon "button" at bounding box center [84, 115] width 1 height 1
drag, startPoint x: 78, startPoint y: 133, endPoint x: 93, endPoint y: 135, distance: 15.4
drag, startPoint x: 93, startPoint y: 133, endPoint x: 187, endPoint y: 143, distance: 94.2
click at [181, 140] on body "Editor de páginas Alterações salvas automaticamente Ensaio de Natal 2025 Config…" at bounding box center [355, 222] width 710 height 445
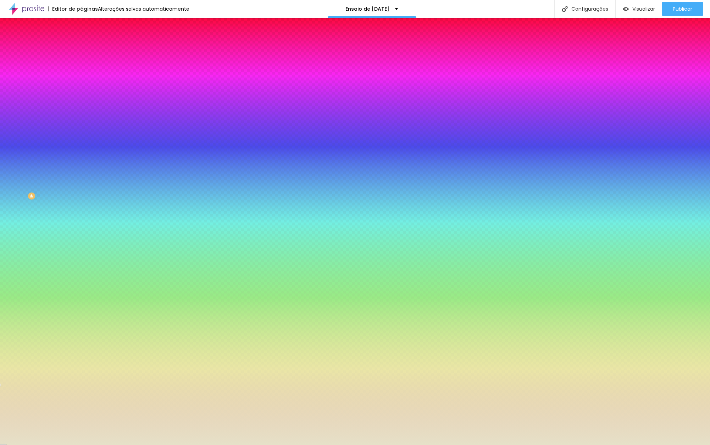
click at [328, 444] on div at bounding box center [355, 445] width 710 height 0
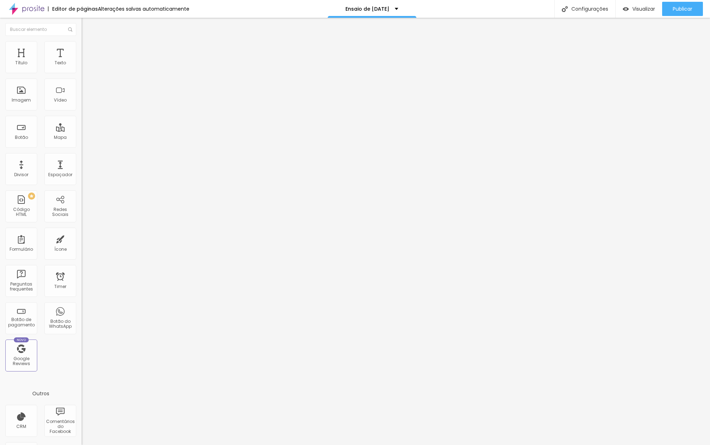
click at [88, 50] on span "Avançado" at bounding box center [99, 53] width 23 height 6
click at [88, 48] on span "Estilo" at bounding box center [93, 46] width 11 height 6
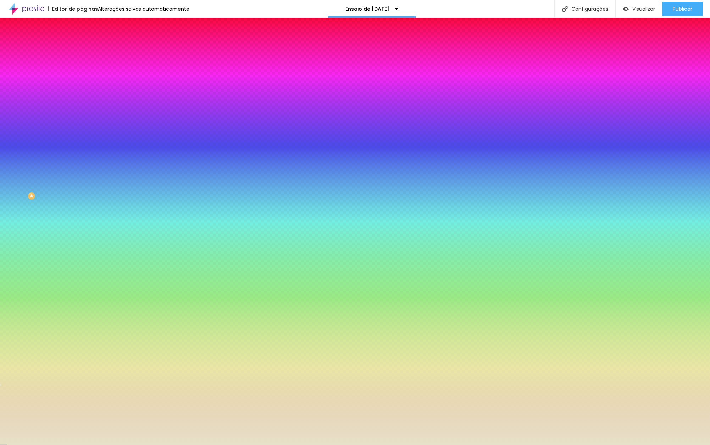
click at [84, 112] on icon "button" at bounding box center [86, 114] width 4 height 4
drag, startPoint x: 77, startPoint y: 134, endPoint x: 173, endPoint y: 136, distance: 96.2
click at [173, 136] on body "Editor de páginas Salvando... Ensaio de Natal 2025 Configurações Configurações …" at bounding box center [355, 222] width 710 height 445
click at [217, 444] on div at bounding box center [355, 445] width 710 height 0
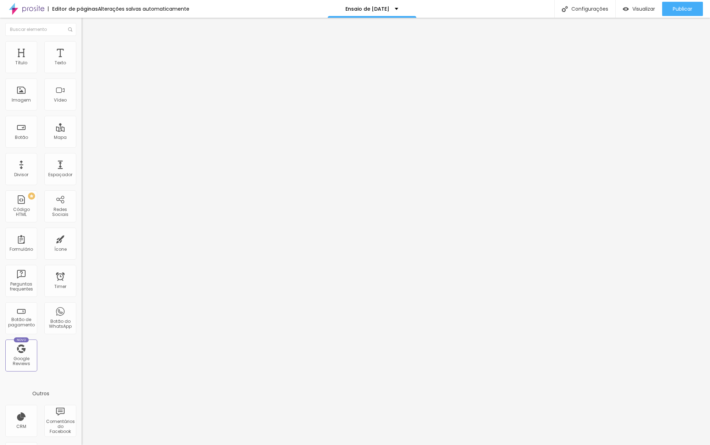
click at [82, 47] on li "Estilo" at bounding box center [123, 44] width 82 height 7
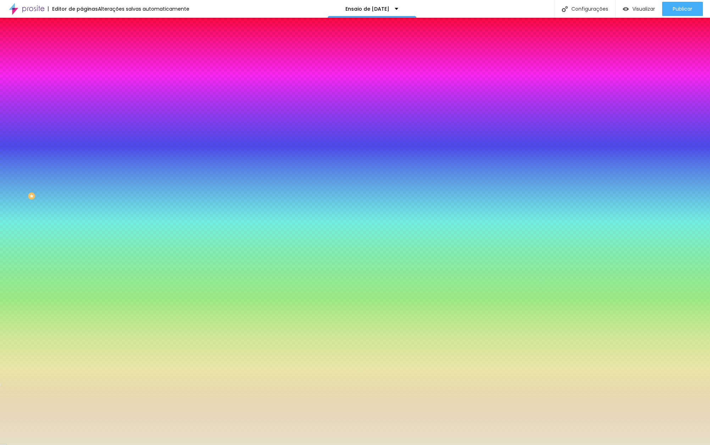
click at [82, 111] on button "button" at bounding box center [87, 114] width 10 height 7
drag, startPoint x: 77, startPoint y: 132, endPoint x: 275, endPoint y: 161, distance: 200.2
click at [550, 444] on div at bounding box center [355, 445] width 710 height 0
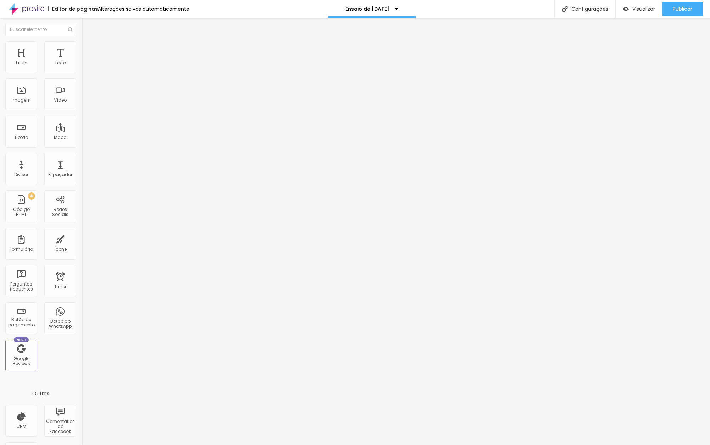
click at [88, 48] on span "Estilo" at bounding box center [93, 46] width 11 height 6
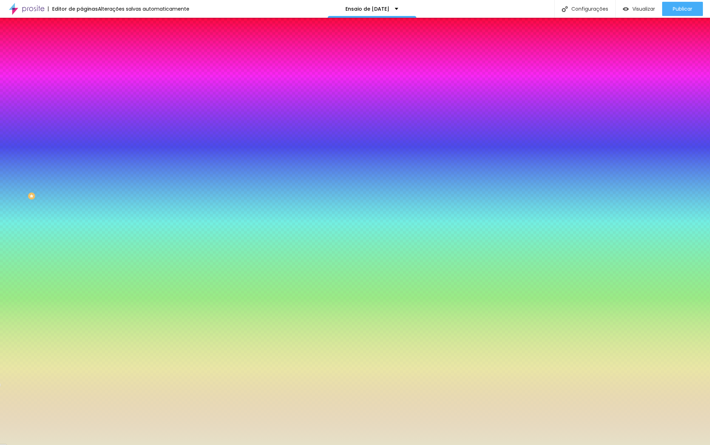
click at [82, 111] on button "button" at bounding box center [87, 114] width 10 height 7
drag, startPoint x: 78, startPoint y: 131, endPoint x: 174, endPoint y: 135, distance: 96.2
click at [174, 135] on body "Editor de páginas Alterações salvas automaticamente Ensaio de Natal 2025 Config…" at bounding box center [355, 222] width 710 height 445
click at [254, 444] on div at bounding box center [355, 445] width 710 height 0
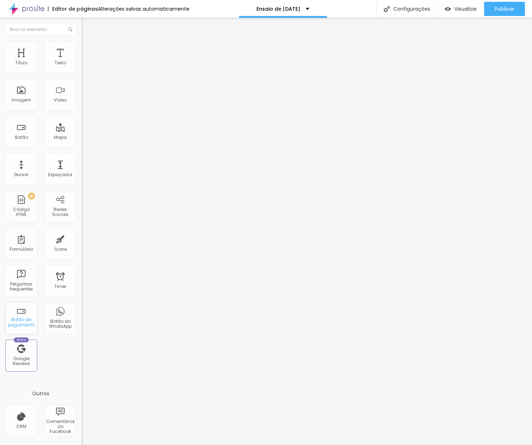
click at [37, 322] on div "Título Texto Imagem Vídeo Botão Mapa Divisor Espaçador PREMIUM Código HTML Rede…" at bounding box center [41, 231] width 82 height 427
click at [82, 68] on button "button" at bounding box center [87, 64] width 10 height 7
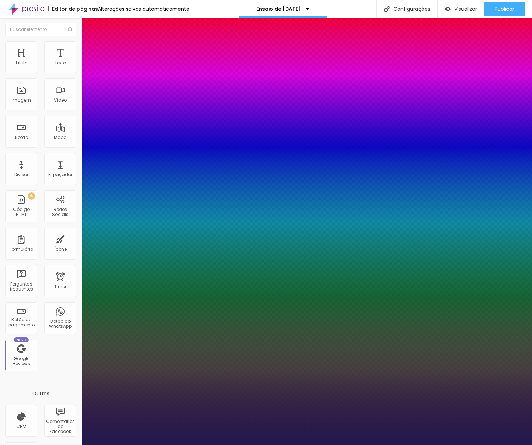
click at [312, 444] on div at bounding box center [266, 445] width 532 height 0
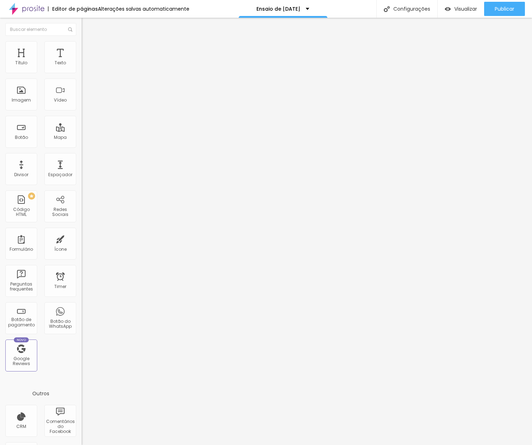
click at [84, 66] on icon "button" at bounding box center [86, 64] width 4 height 4
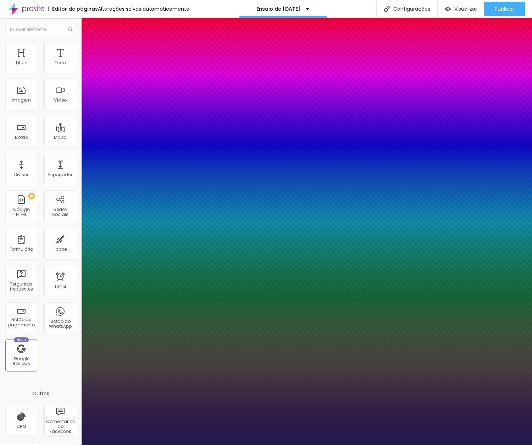
click at [136, 444] on div at bounding box center [266, 445] width 532 height 0
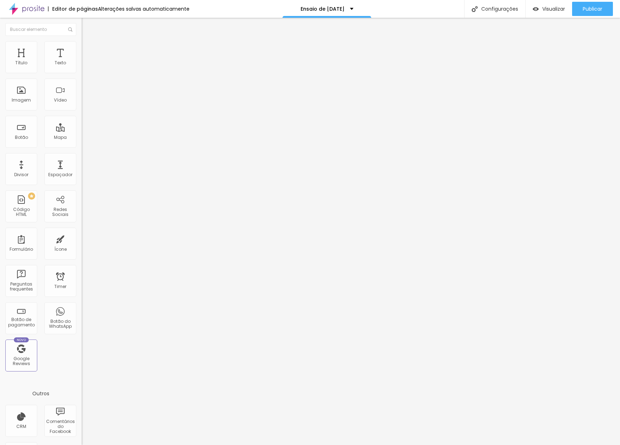
click at [82, 48] on li "Avançado" at bounding box center [123, 44] width 82 height 7
click at [84, 66] on icon "button" at bounding box center [86, 64] width 4 height 4
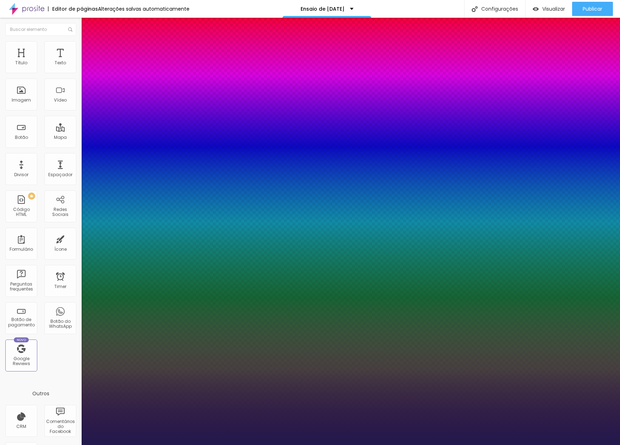
type input "1"
click at [227, 444] on div at bounding box center [310, 445] width 620 height 0
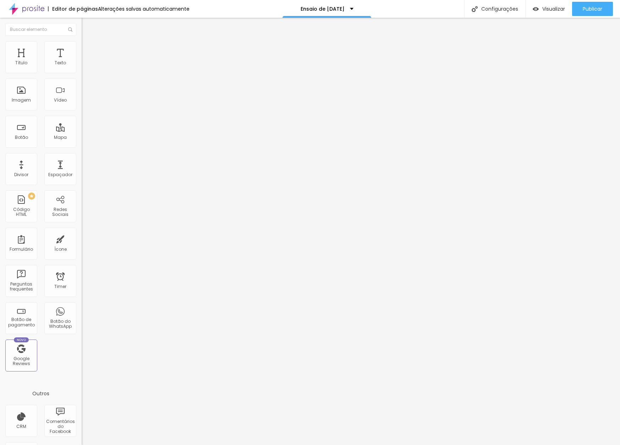
click at [84, 66] on icon "button" at bounding box center [86, 64] width 4 height 4
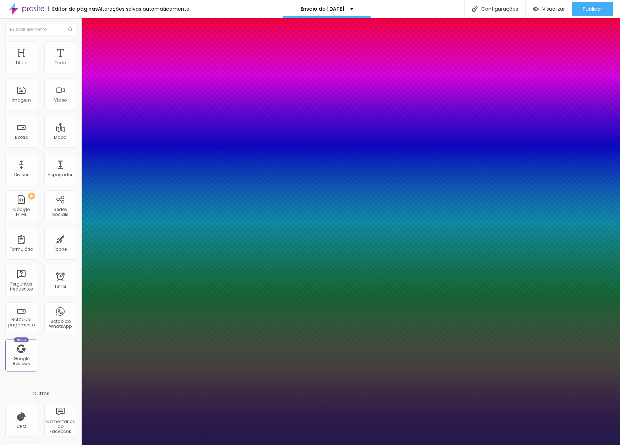
type input "1"
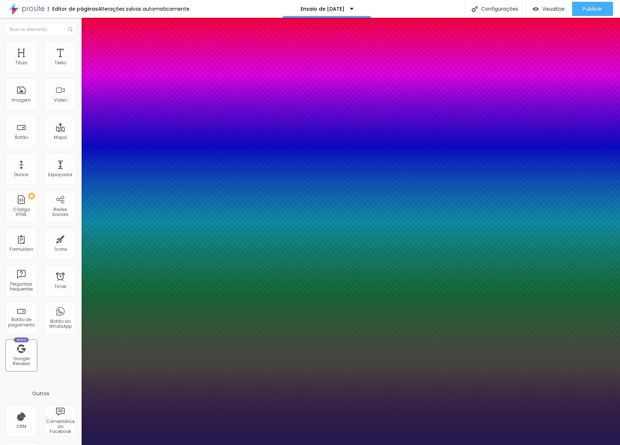
type input "8"
type input "1"
type input "16"
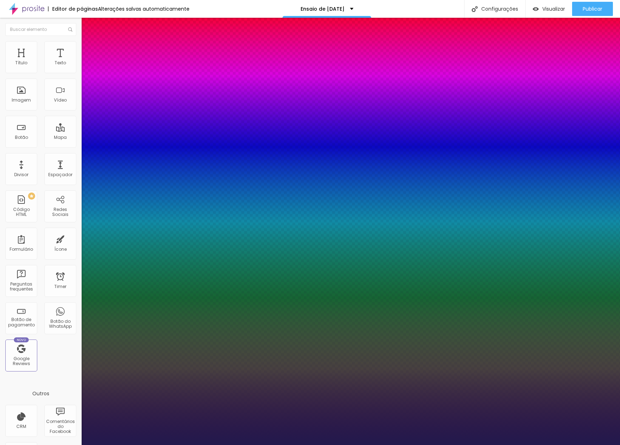
type input "1"
type input "16"
click at [202, 444] on div at bounding box center [310, 445] width 620 height 0
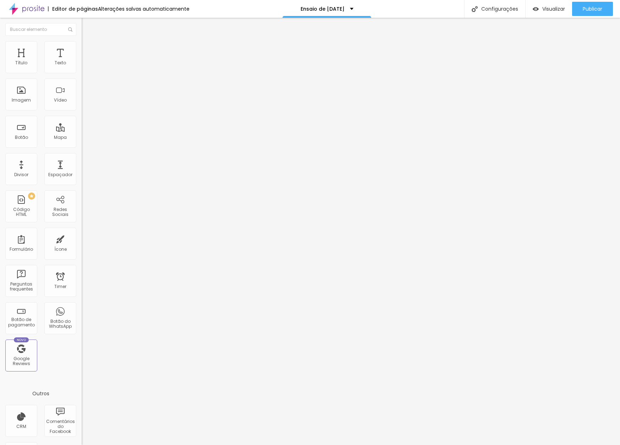
click at [85, 65] on icon "button" at bounding box center [86, 63] width 3 height 3
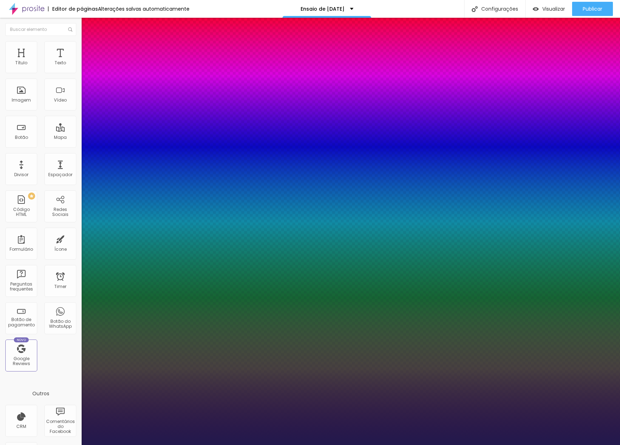
type input "1"
type input "8"
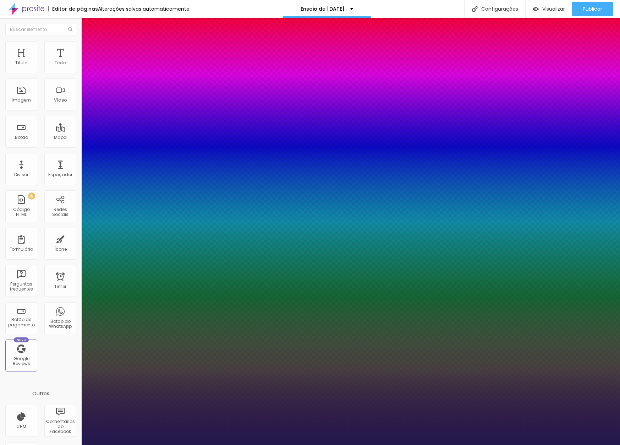
type input "1"
type input "16"
type input "1"
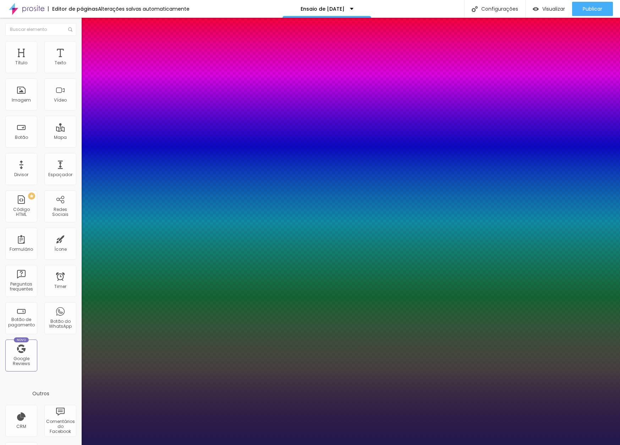
type input "16"
click at [385, 444] on div at bounding box center [310, 445] width 620 height 0
